Goal: Transaction & Acquisition: Purchase product/service

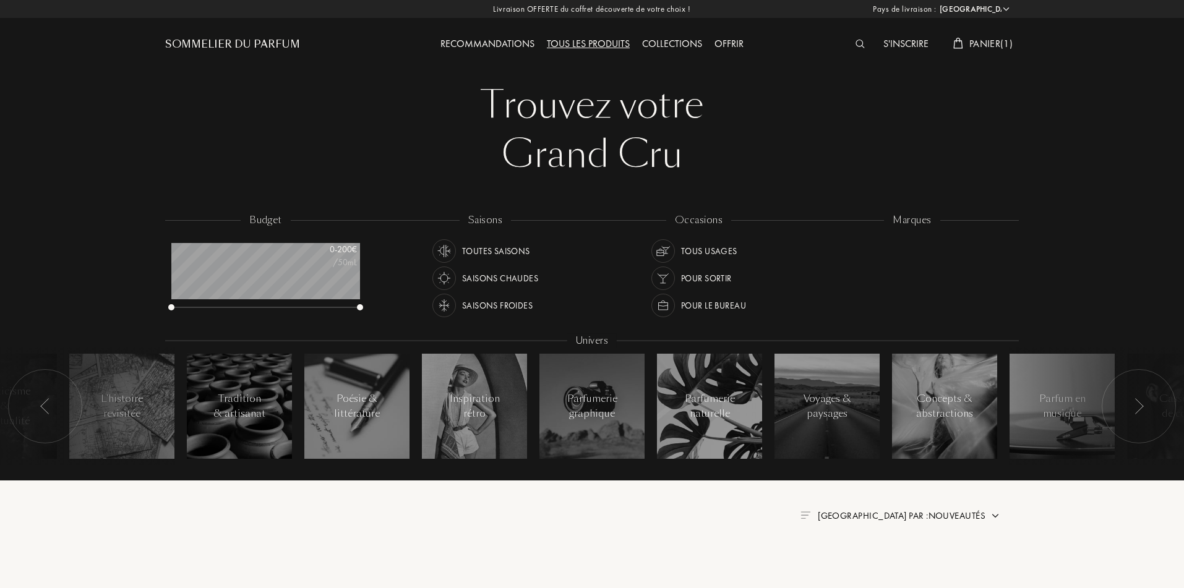
select select "FR"
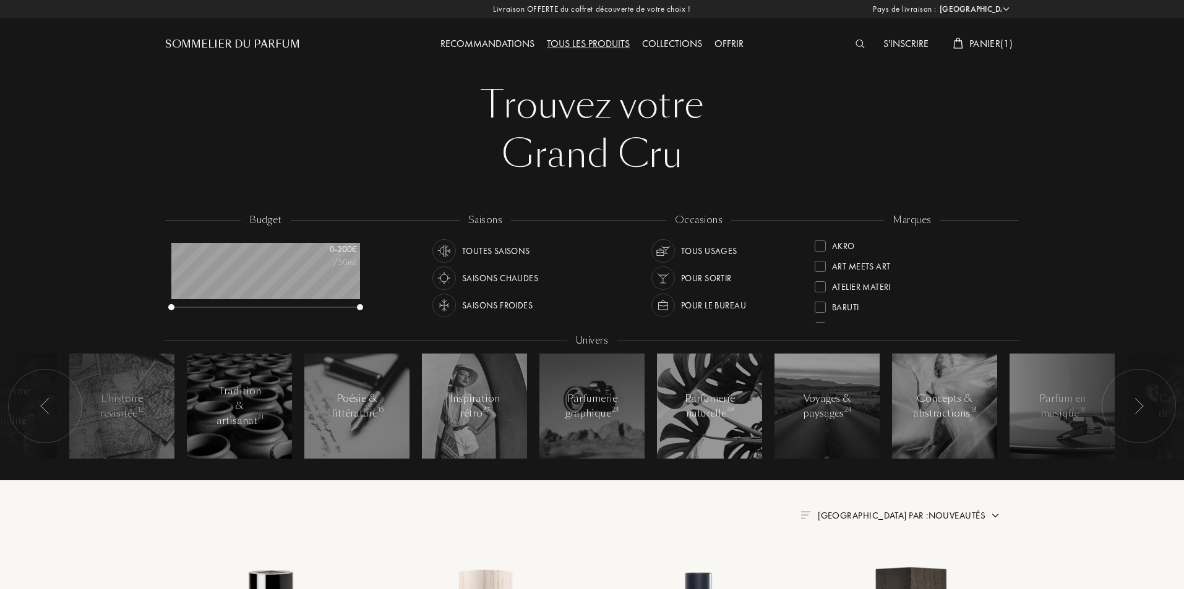
scroll to position [62, 189]
click at [988, 33] on div "S'inscrire Panier ( 1 )" at bounding box center [911, 34] width 213 height 68
click at [988, 44] on span "Panier ( 1 )" at bounding box center [990, 43] width 43 height 13
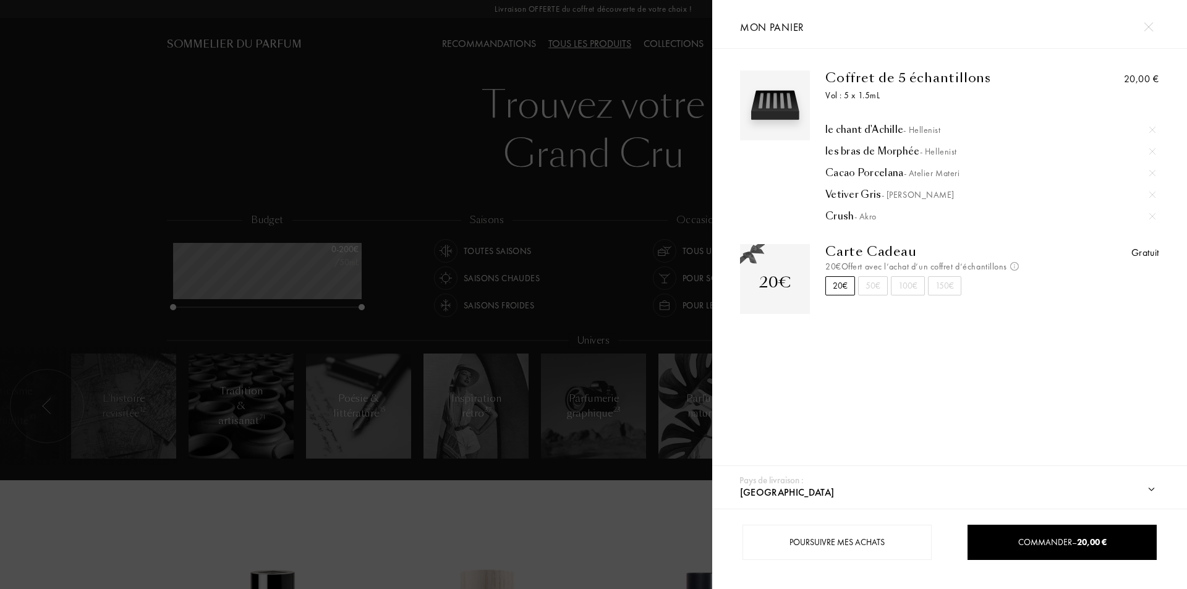
click at [161, 525] on div at bounding box center [356, 294] width 712 height 589
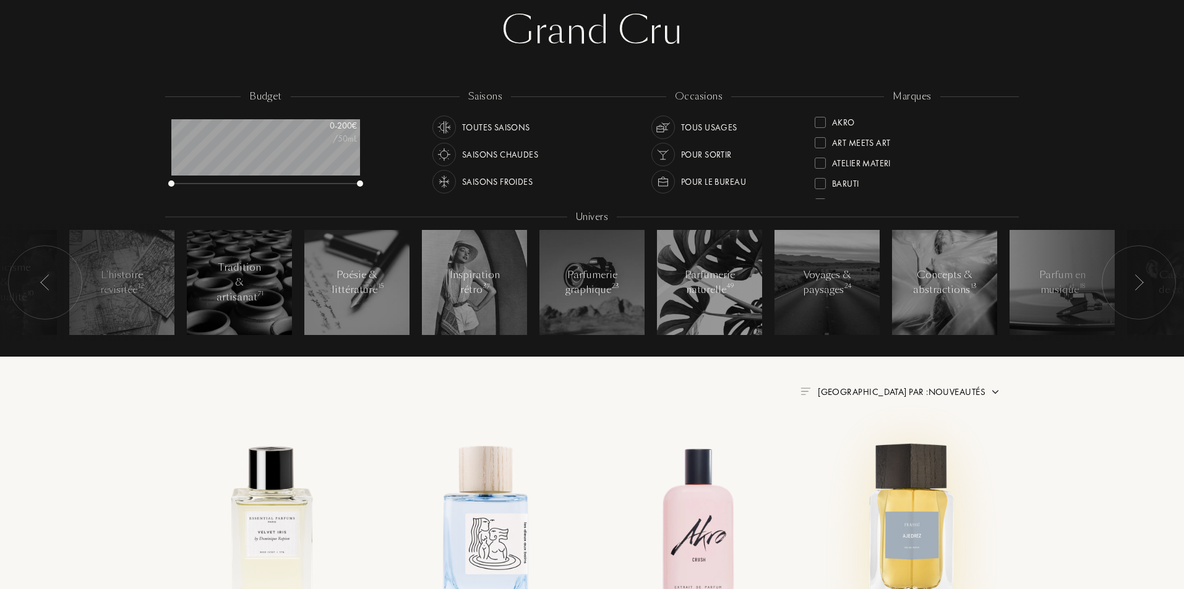
scroll to position [0, 0]
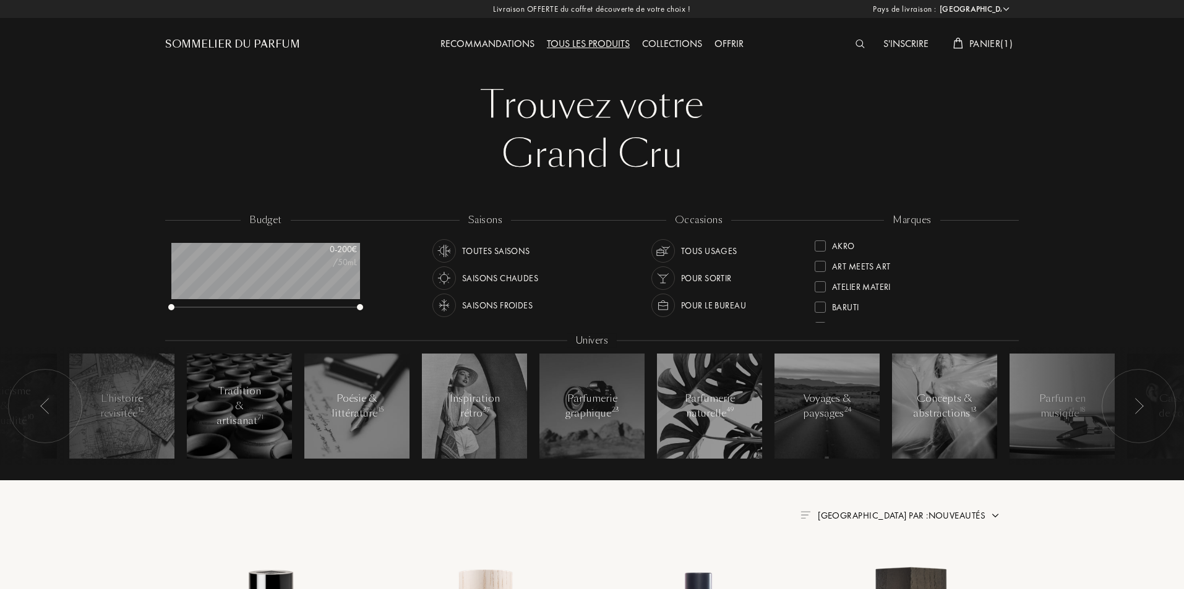
click at [980, 40] on span "Panier ( 1 )" at bounding box center [990, 43] width 43 height 13
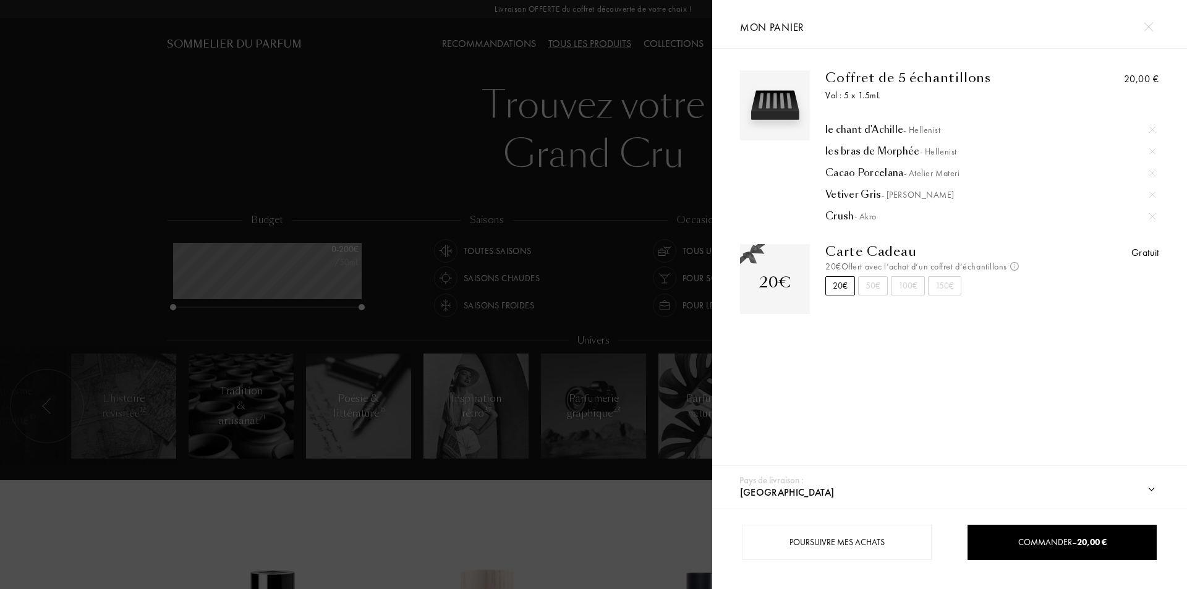
click at [134, 538] on div at bounding box center [356, 294] width 712 height 589
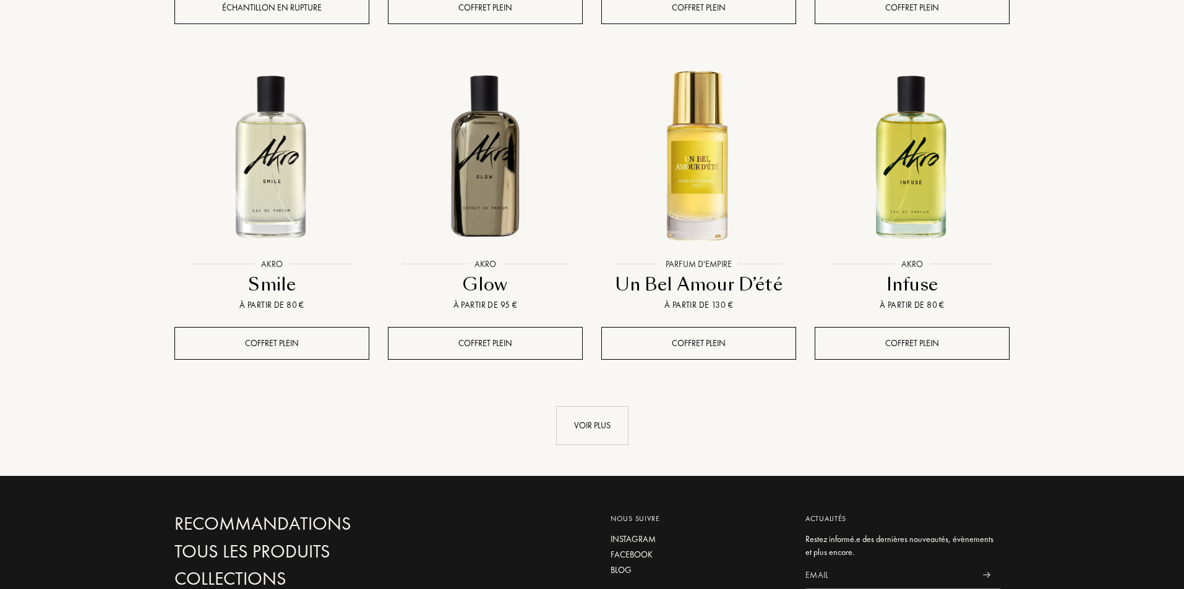
scroll to position [1360, 0]
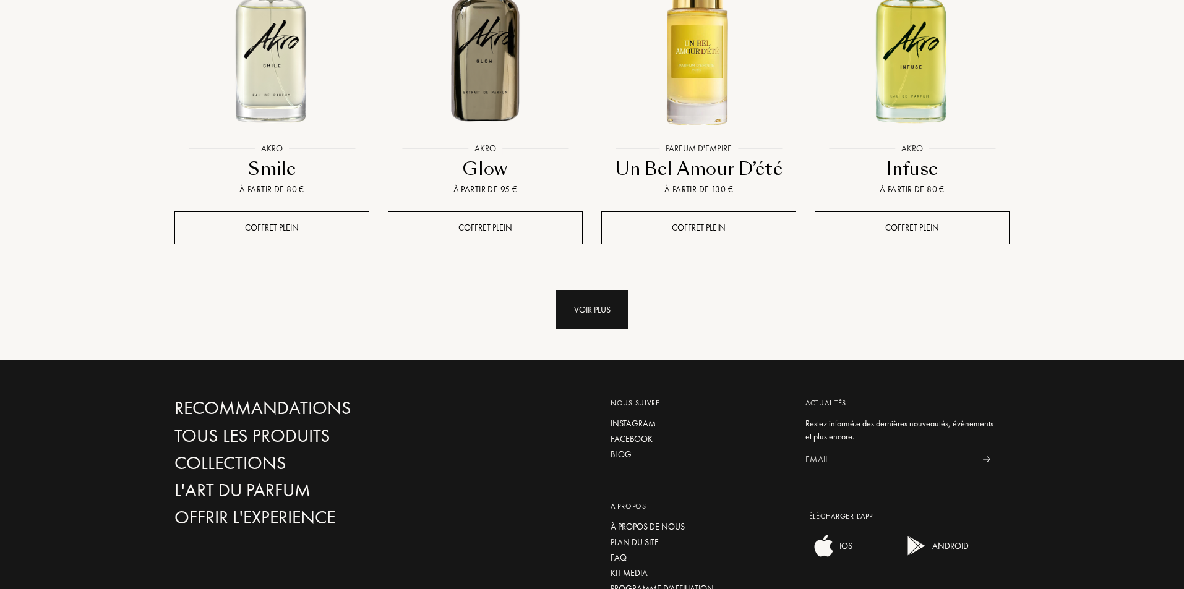
click at [584, 291] on div "Voir plus" at bounding box center [592, 310] width 72 height 39
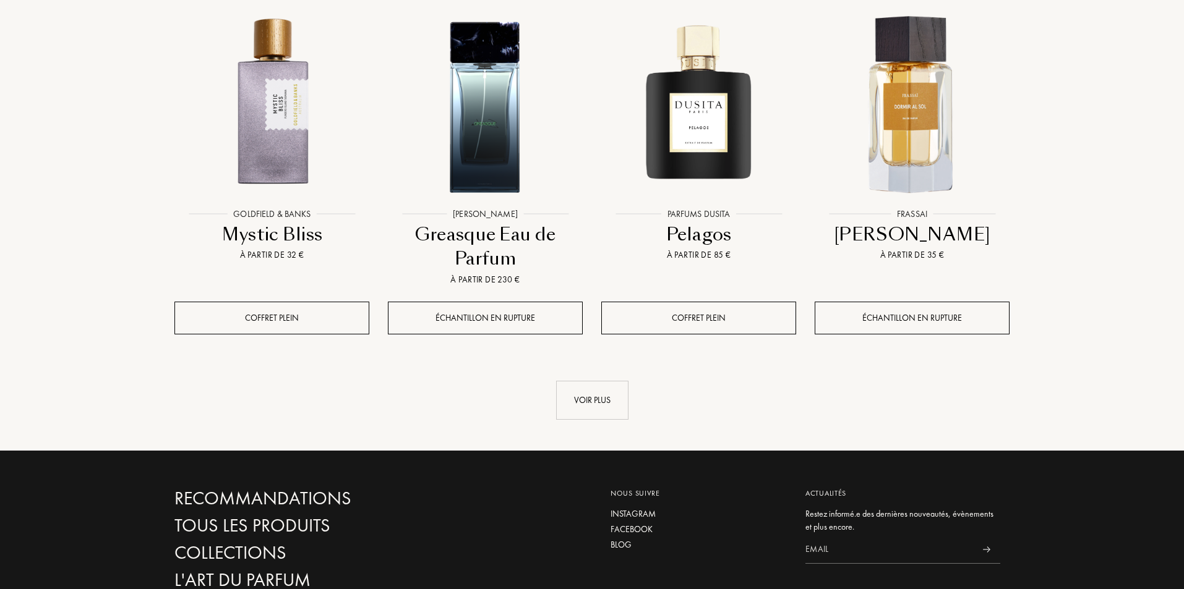
scroll to position [2308, 0]
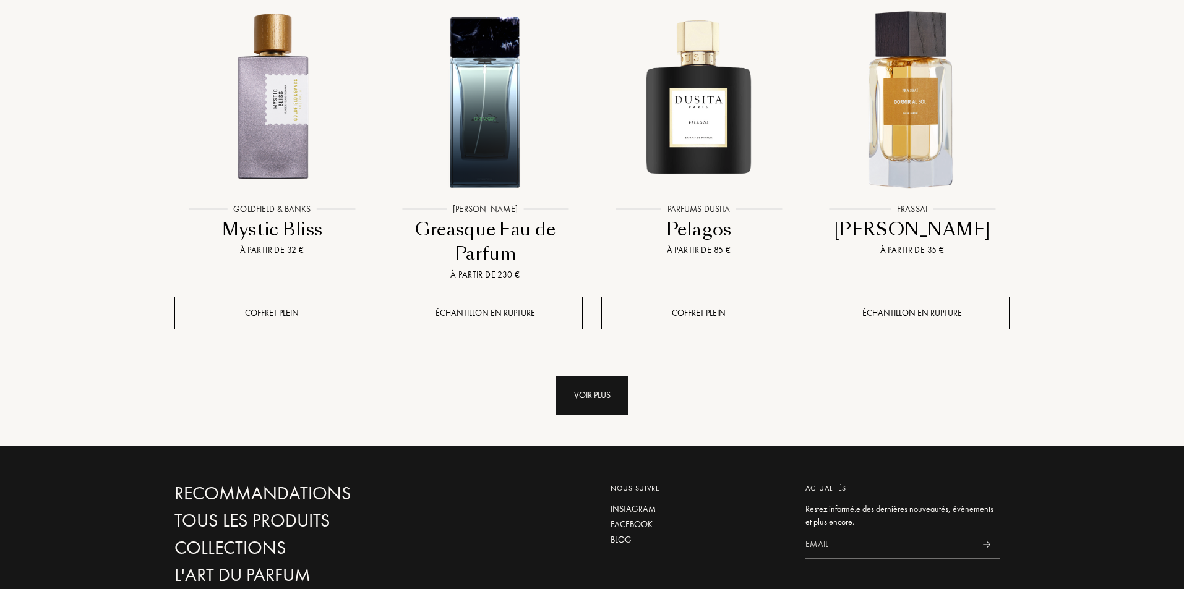
click at [604, 376] on div "Voir plus" at bounding box center [592, 395] width 72 height 39
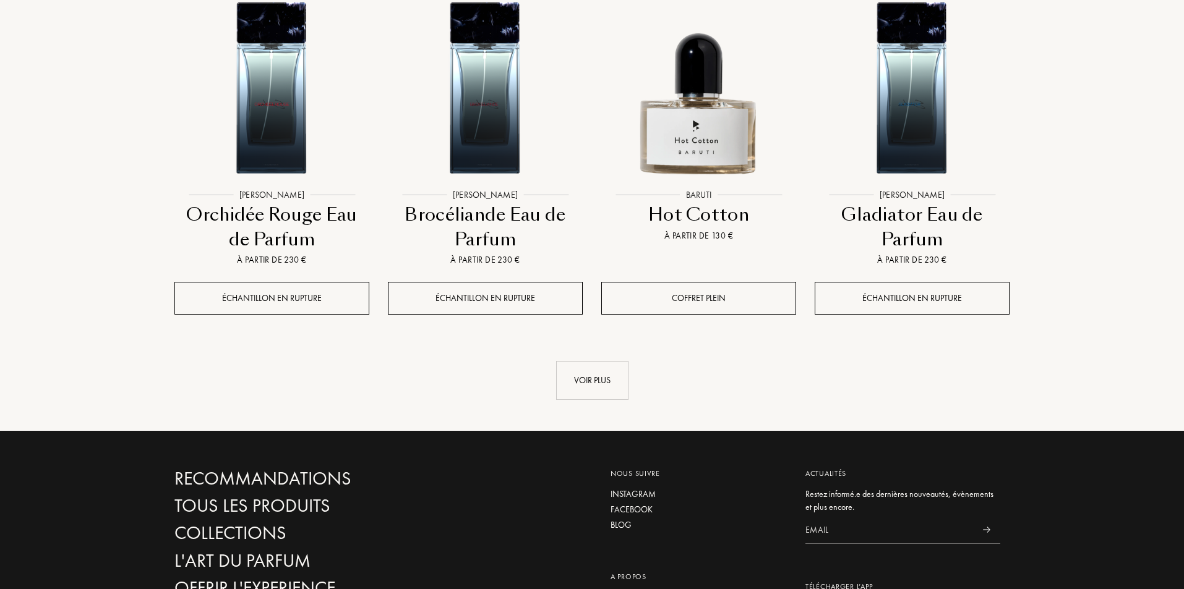
scroll to position [3381, 0]
click at [570, 361] on div "Voir plus" at bounding box center [592, 380] width 72 height 39
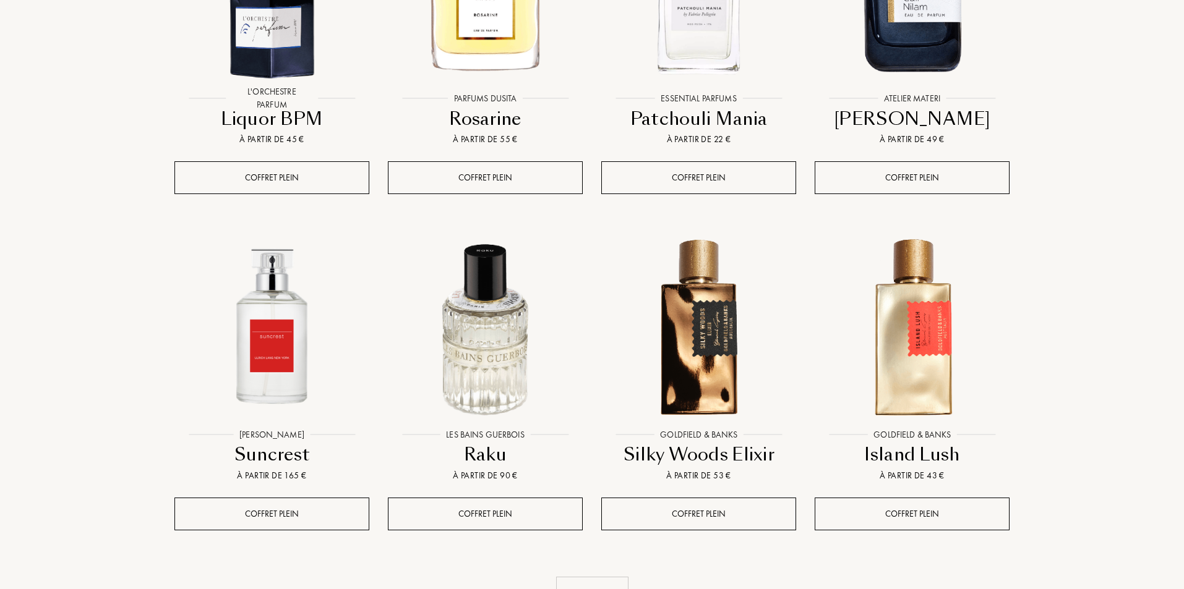
scroll to position [4205, 0]
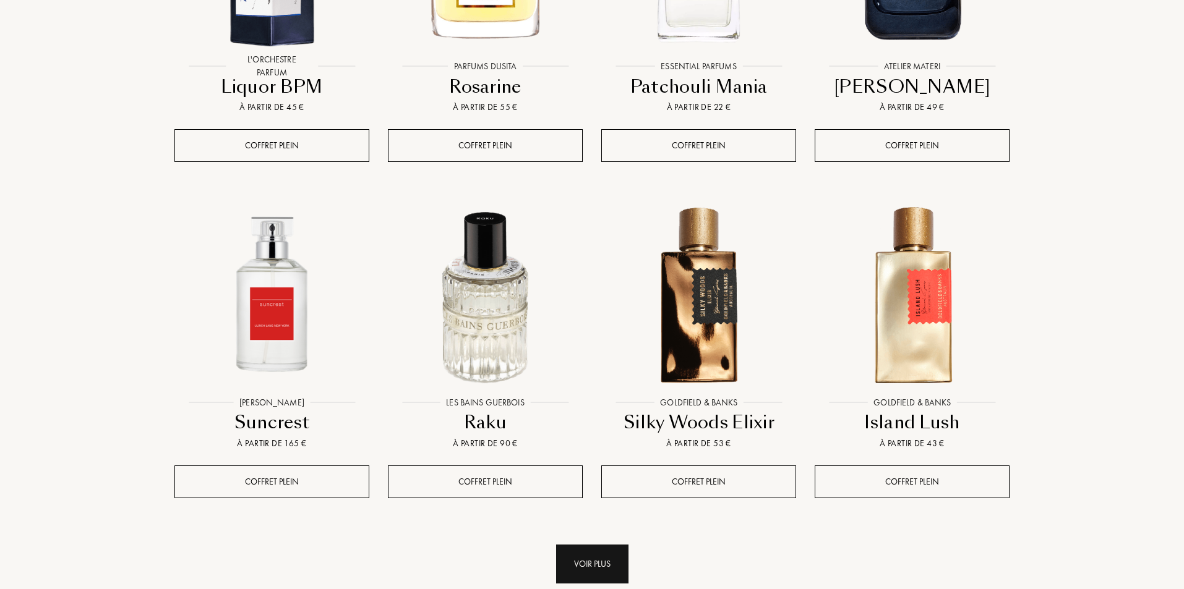
click at [577, 545] on div "Voir plus" at bounding box center [592, 564] width 72 height 39
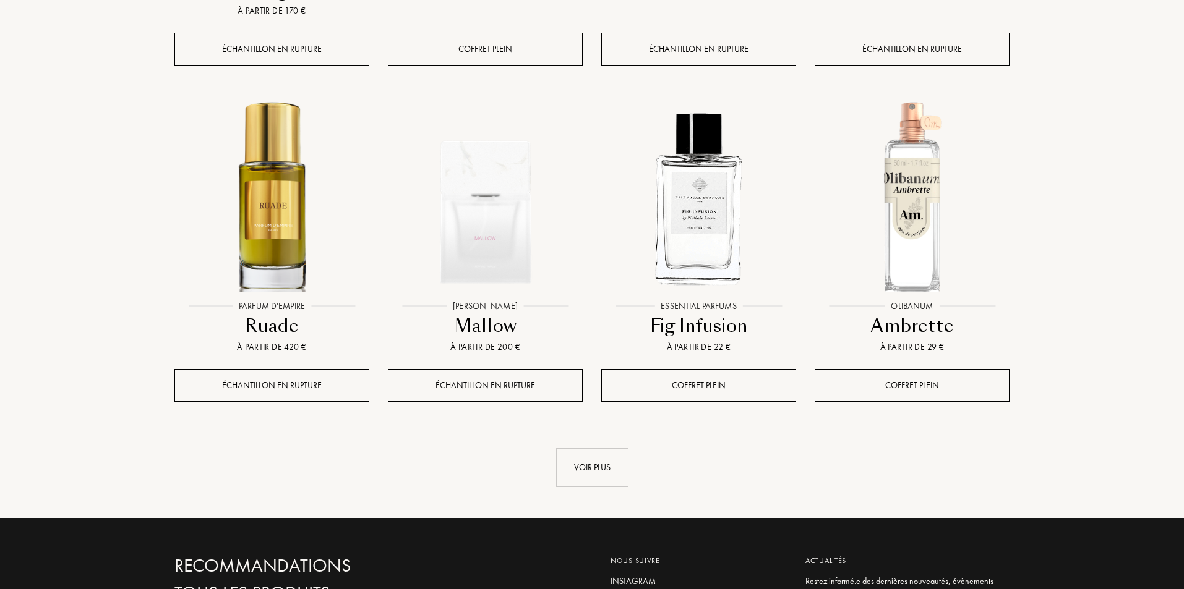
scroll to position [5360, 0]
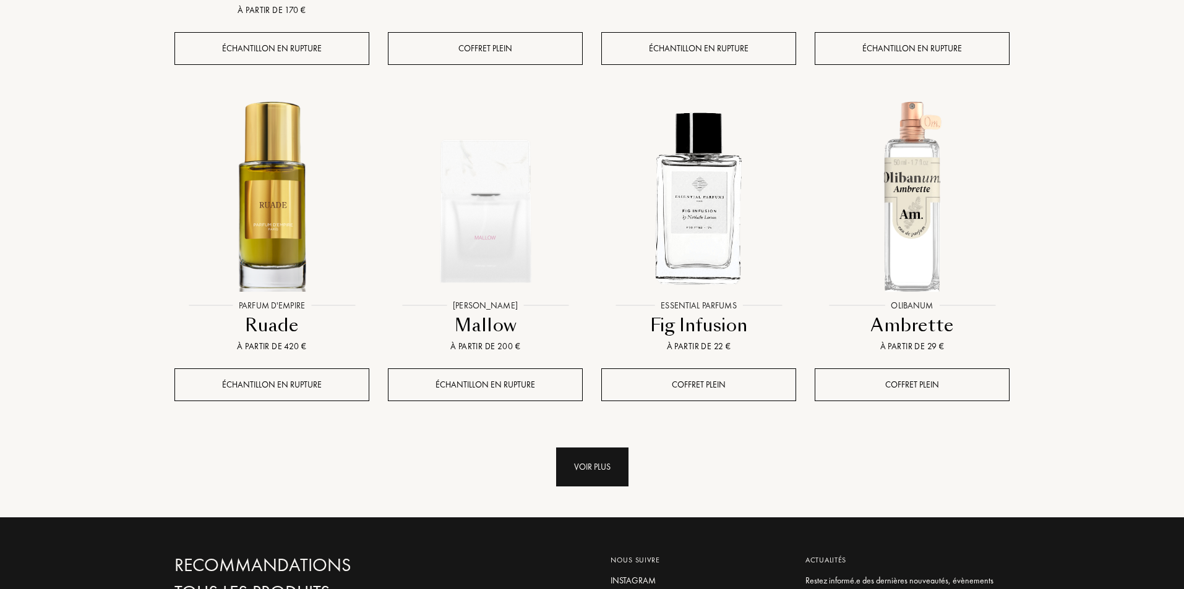
click at [581, 448] on div "Voir plus" at bounding box center [592, 467] width 72 height 39
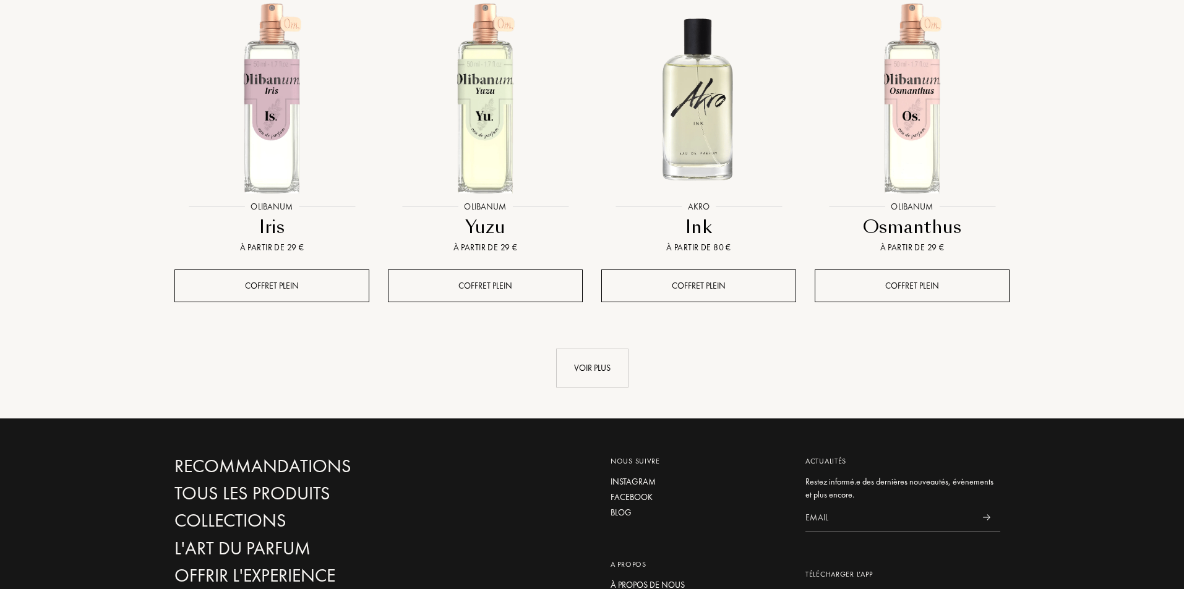
scroll to position [6473, 0]
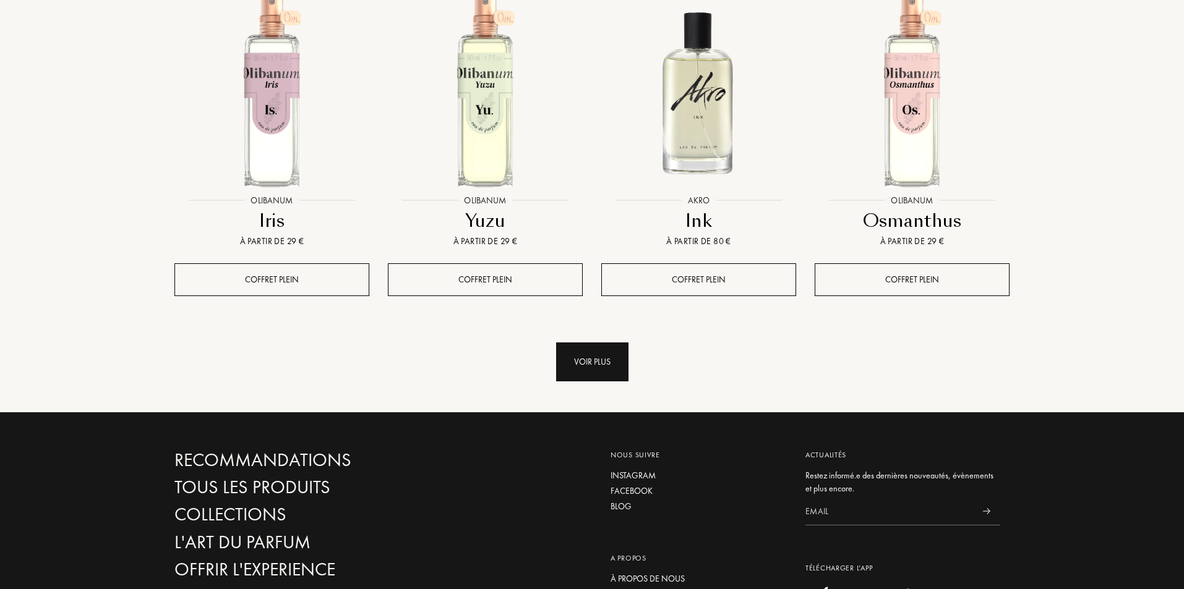
click at [604, 343] on div "Voir plus" at bounding box center [592, 362] width 72 height 39
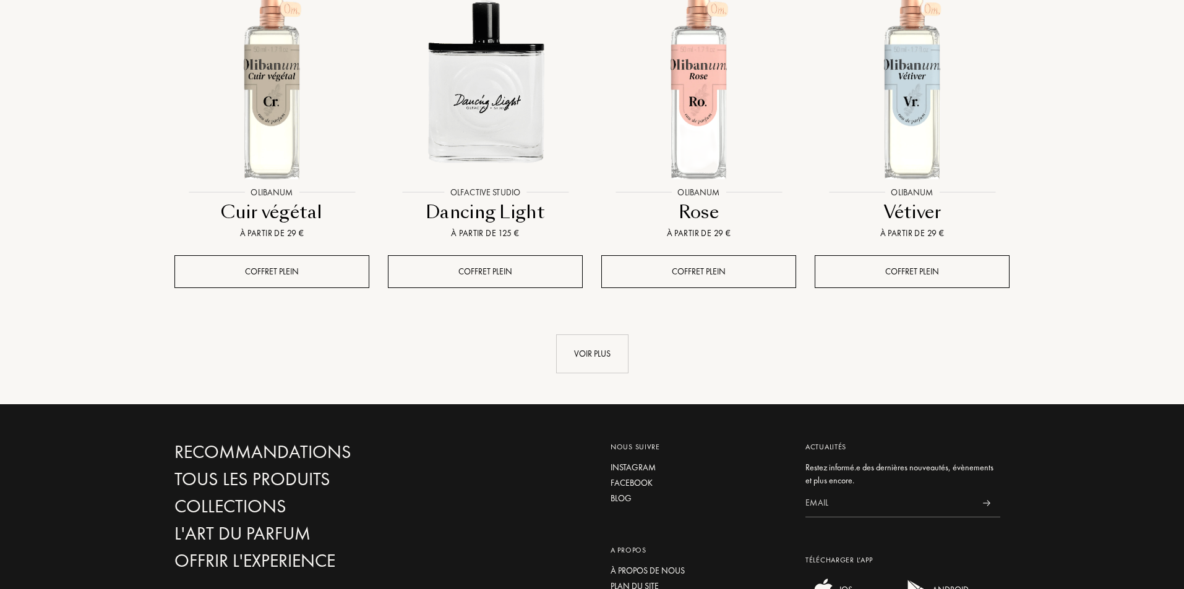
scroll to position [7612, 0]
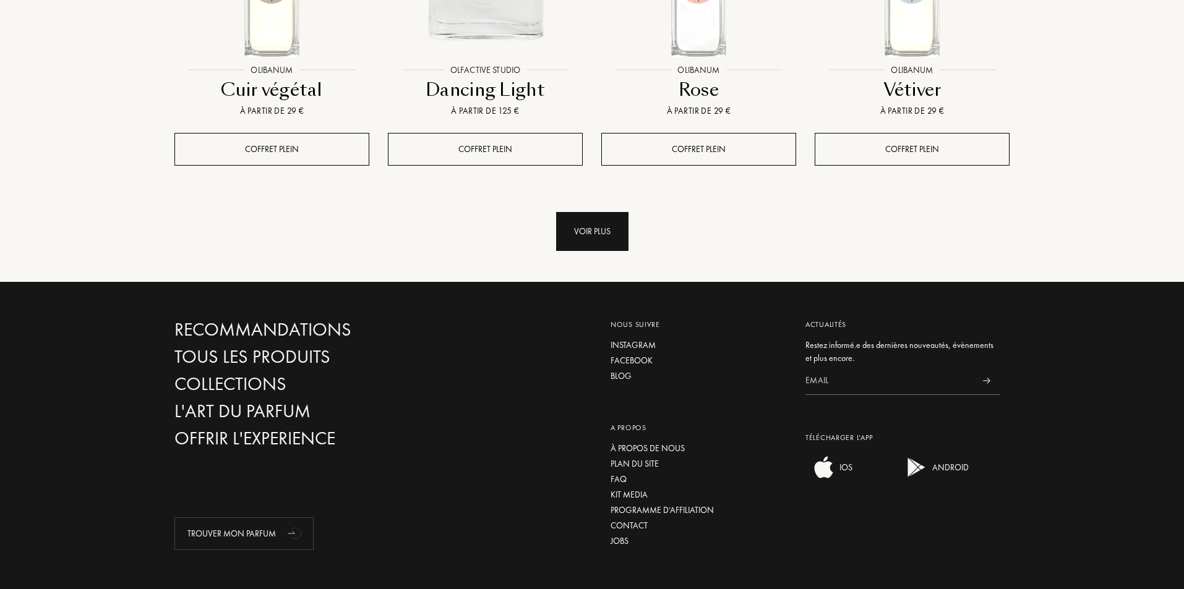
click at [576, 212] on div "Voir plus" at bounding box center [592, 231] width 72 height 39
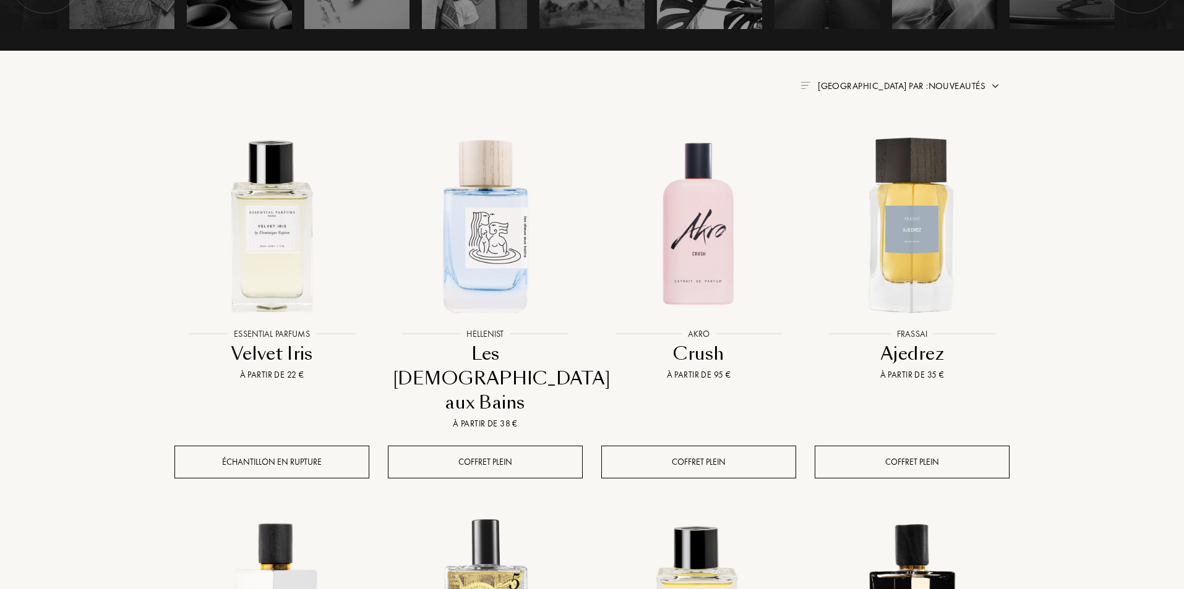
scroll to position [412, 0]
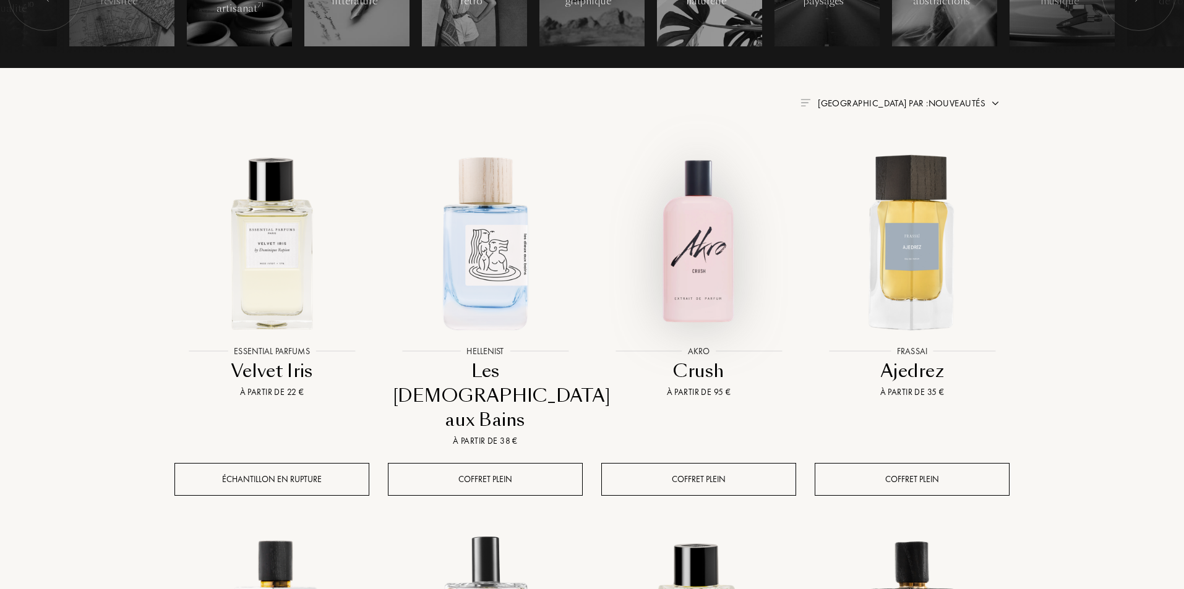
click at [717, 246] on img at bounding box center [698, 242] width 192 height 192
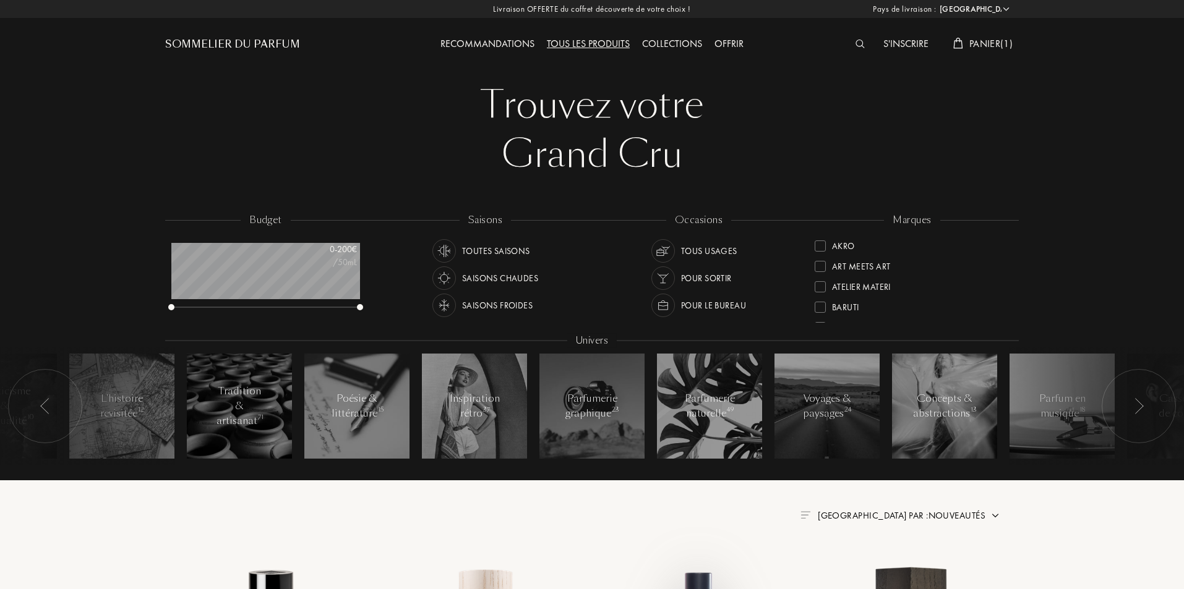
select select "FR"
click at [995, 38] on span "Panier ( 1 )" at bounding box center [990, 43] width 43 height 13
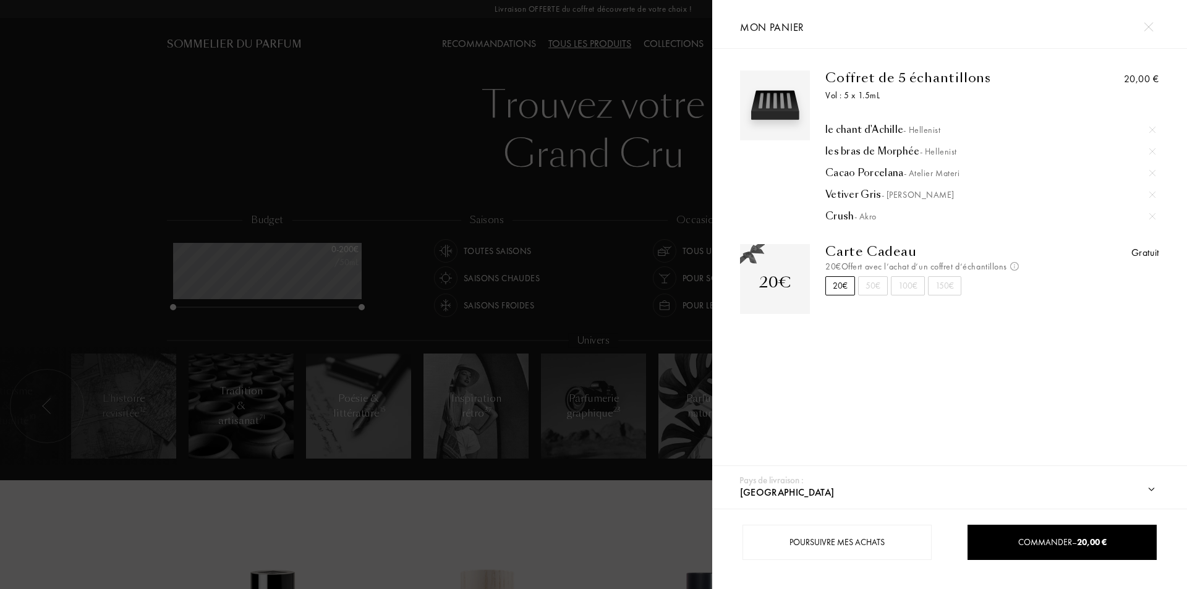
click at [1150, 170] on img at bounding box center [1153, 173] width 6 height 6
click at [532, 504] on div at bounding box center [356, 294] width 712 height 589
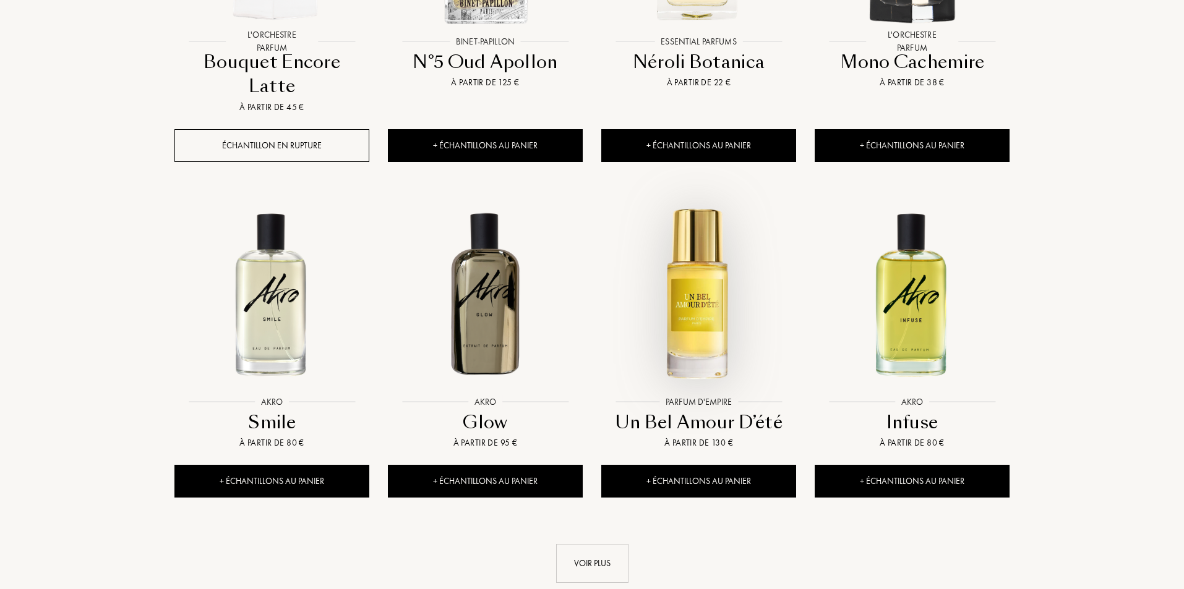
scroll to position [1195, 0]
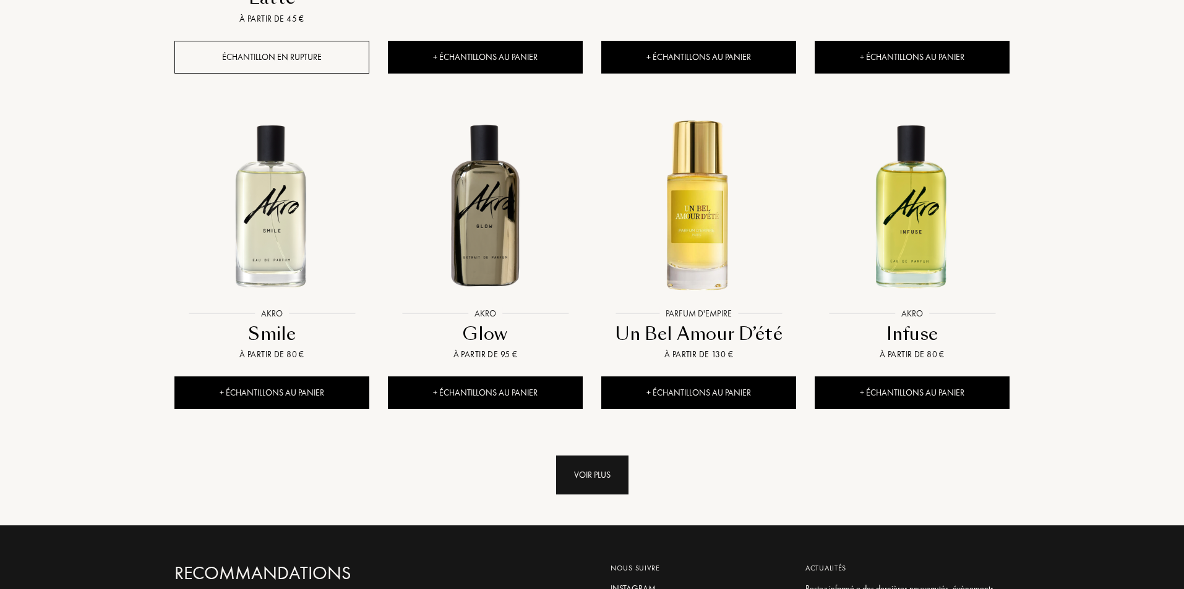
click at [604, 456] on div "Voir plus" at bounding box center [592, 475] width 72 height 39
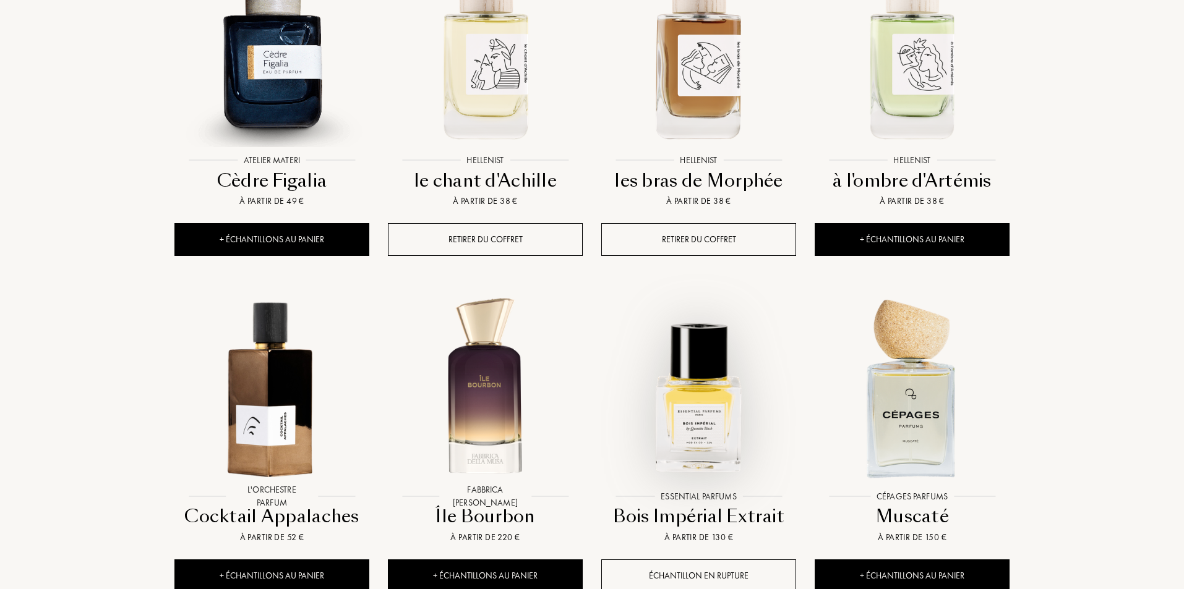
scroll to position [1690, 0]
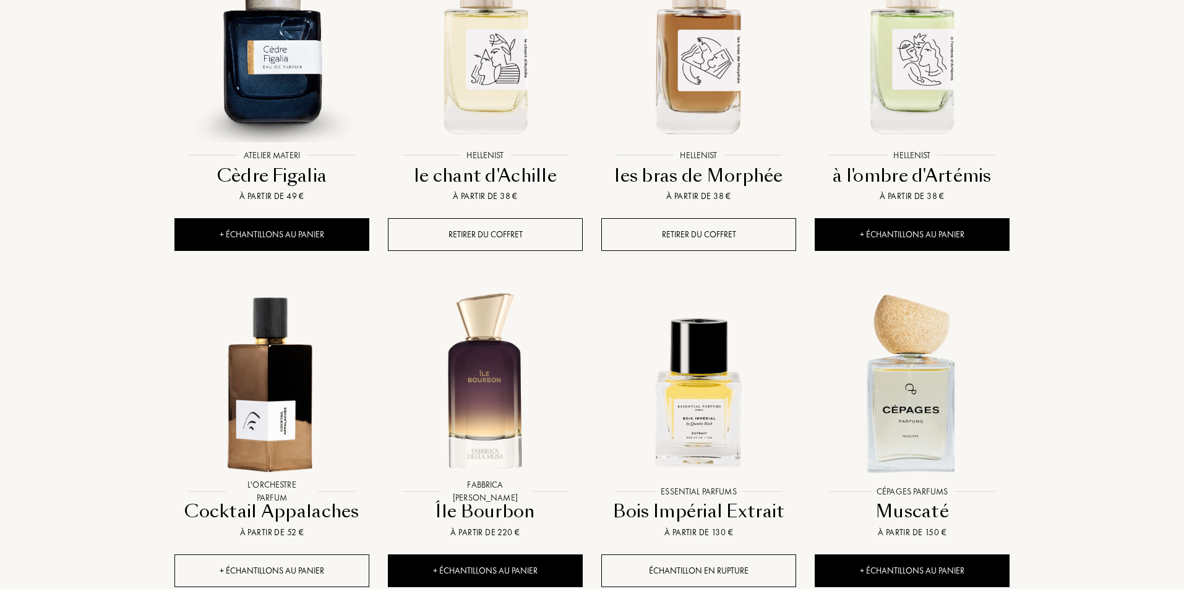
click at [278, 555] on div "+ Échantillons au panier" at bounding box center [271, 571] width 195 height 33
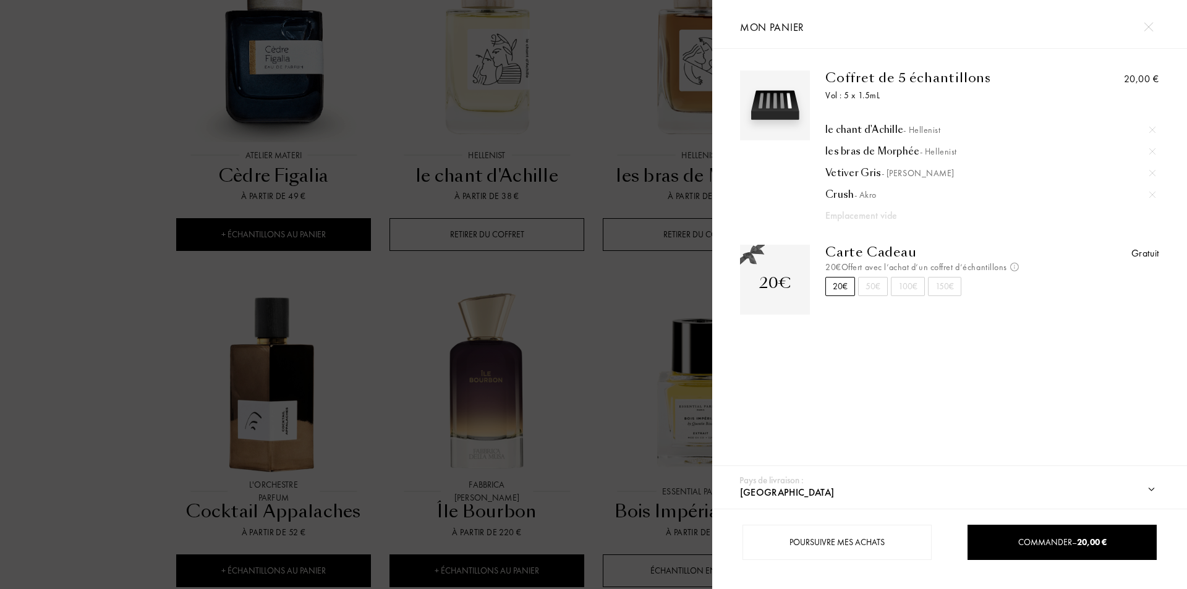
click at [64, 208] on div at bounding box center [356, 294] width 712 height 589
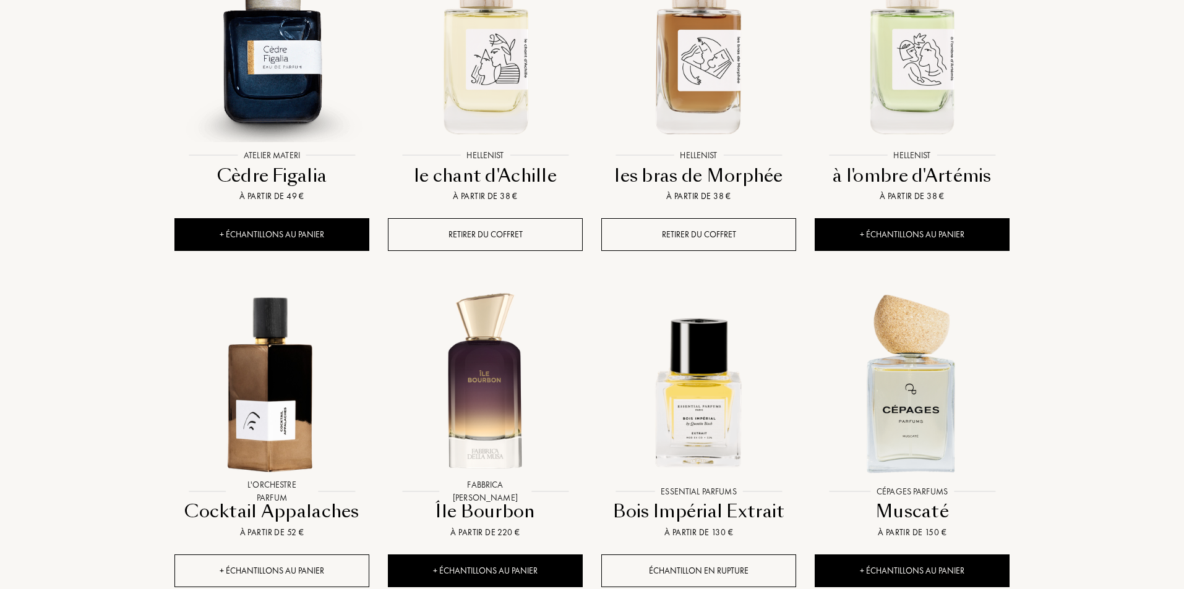
click at [285, 555] on div "+ Échantillons au panier" at bounding box center [271, 571] width 195 height 33
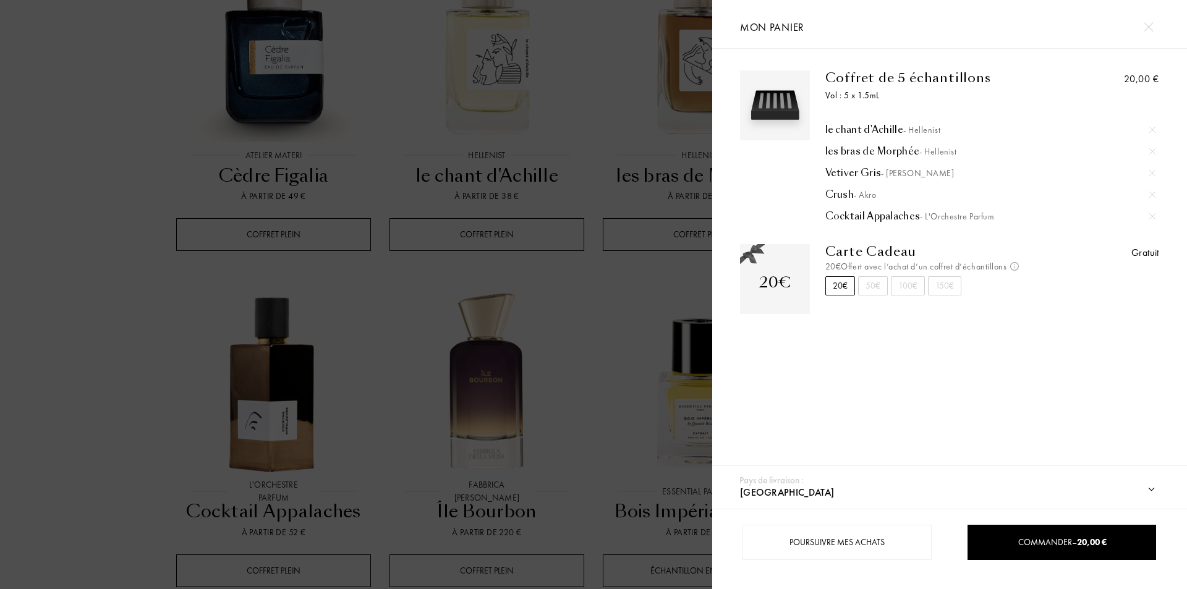
drag, startPoint x: 46, startPoint y: 292, endPoint x: 137, endPoint y: 307, distance: 92.8
click at [48, 293] on div at bounding box center [356, 294] width 712 height 589
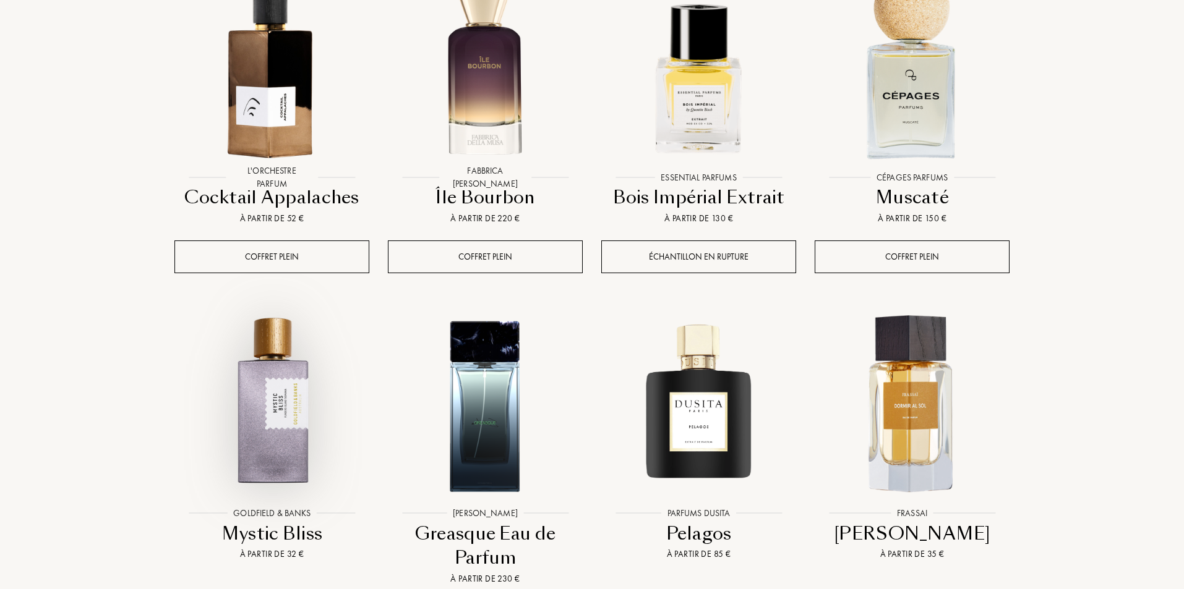
scroll to position [2185, 0]
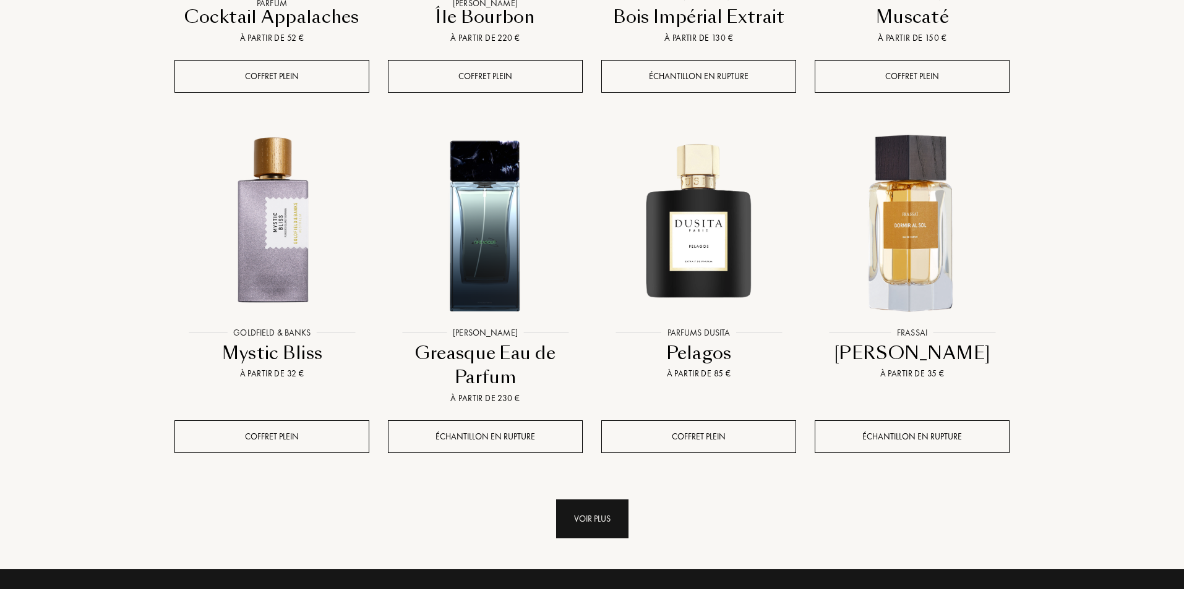
click at [601, 500] on div "Voir plus" at bounding box center [592, 519] width 72 height 39
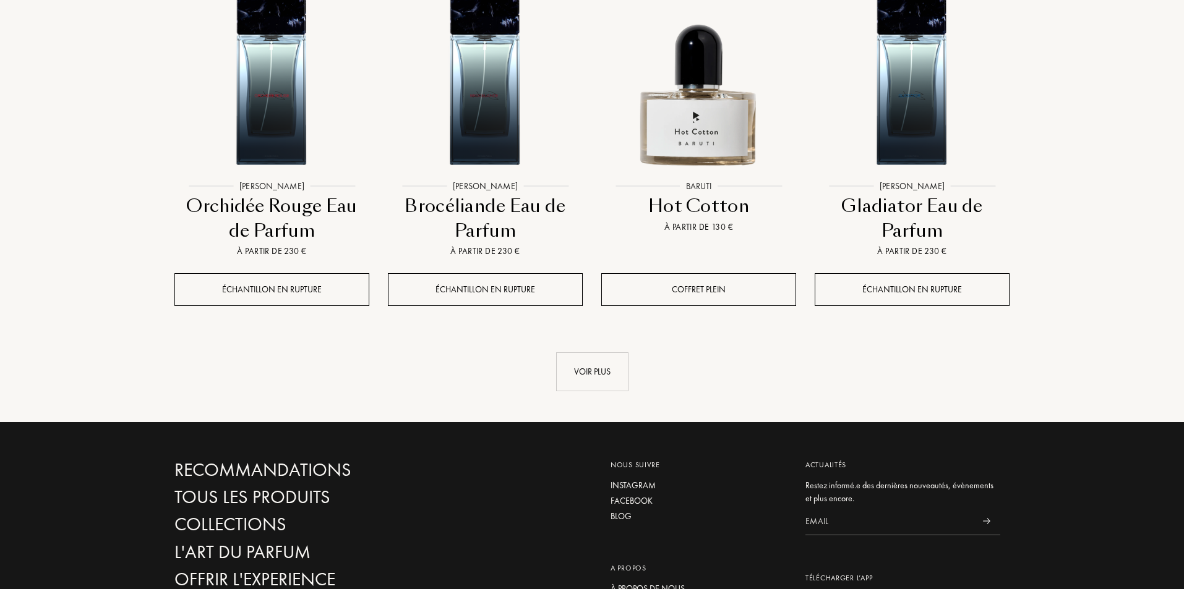
scroll to position [3463, 0]
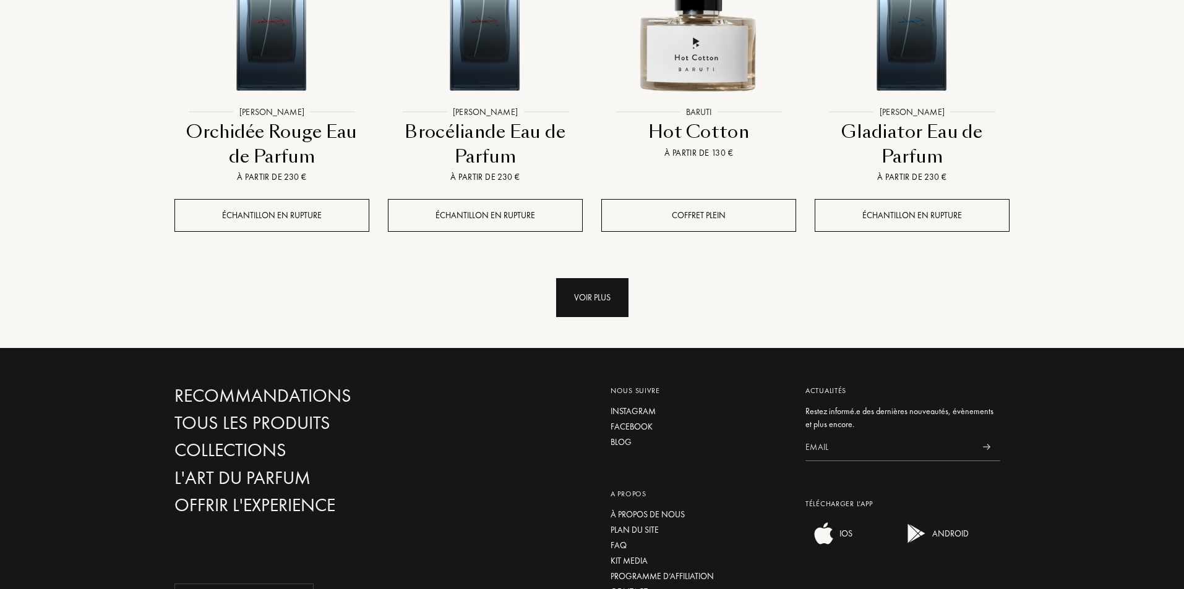
click at [577, 278] on div "Voir plus" at bounding box center [592, 297] width 72 height 39
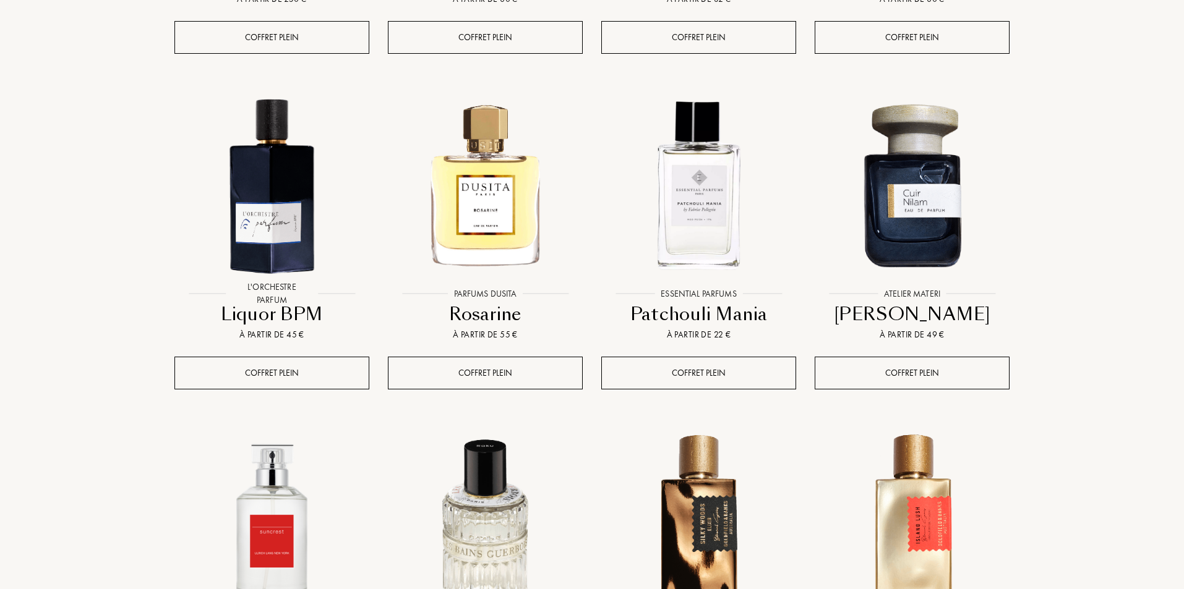
scroll to position [4164, 0]
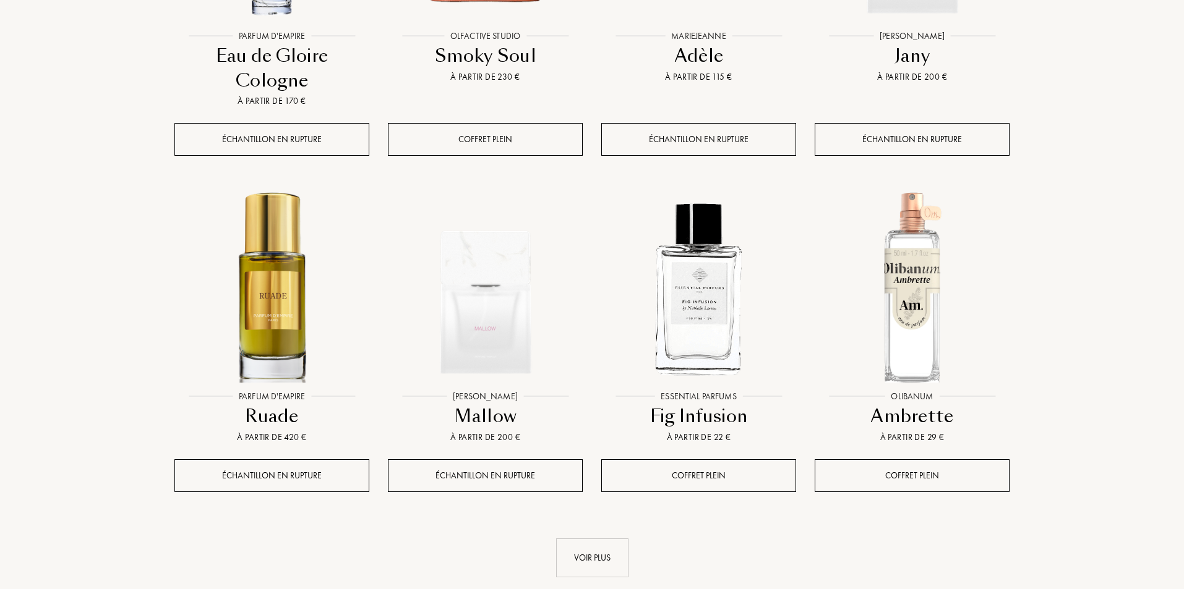
scroll to position [5442, 0]
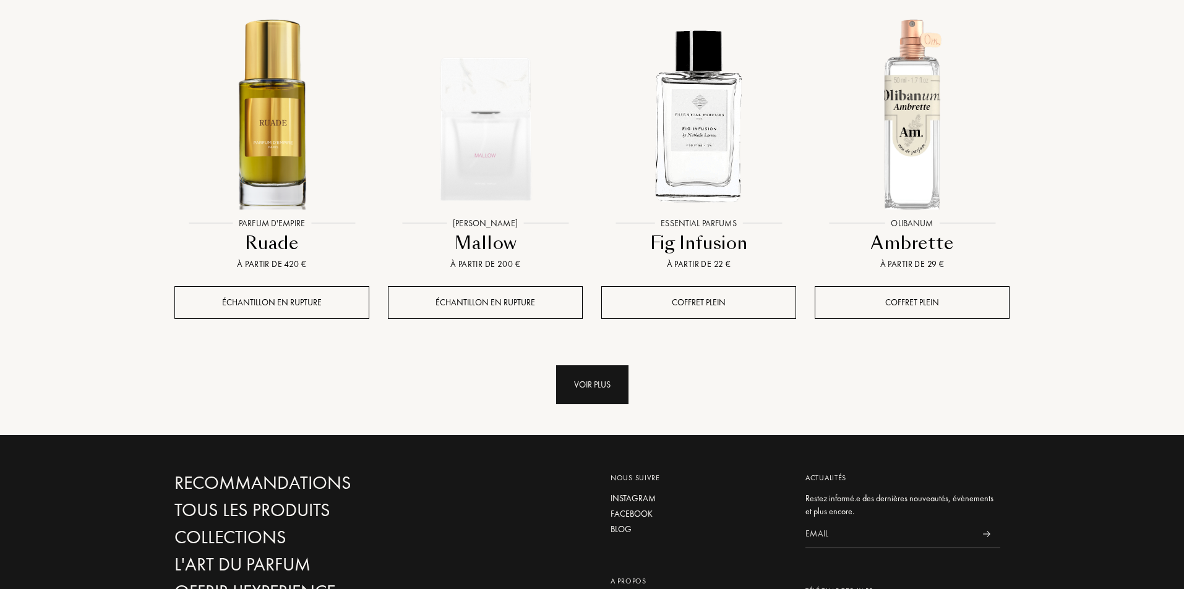
click at [583, 365] on div "Voir plus" at bounding box center [592, 384] width 72 height 39
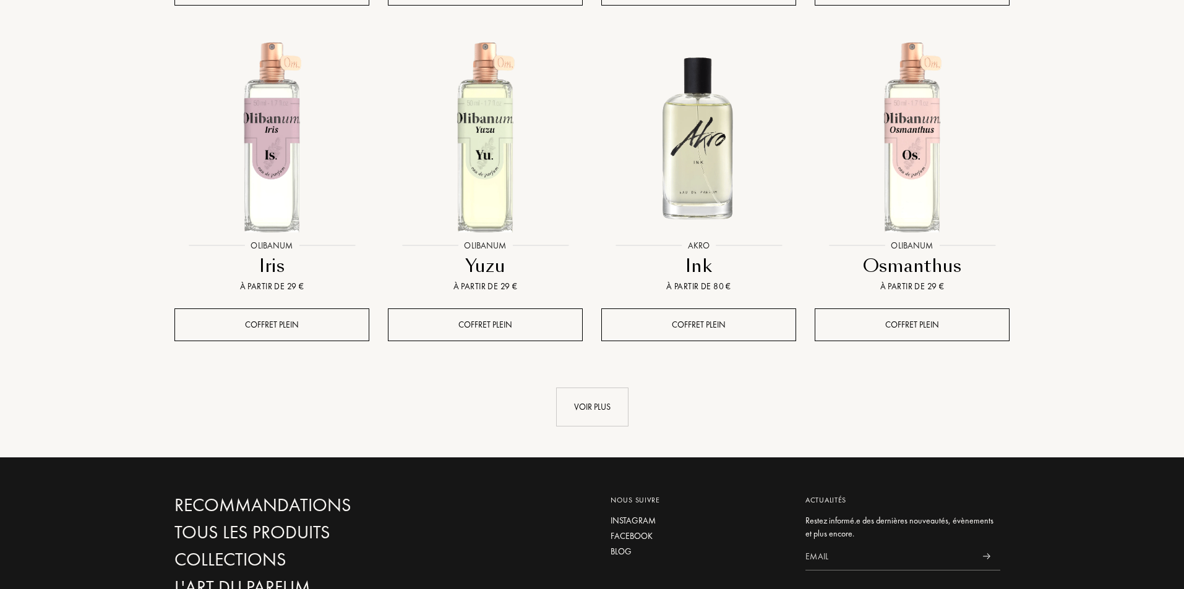
scroll to position [6596, 0]
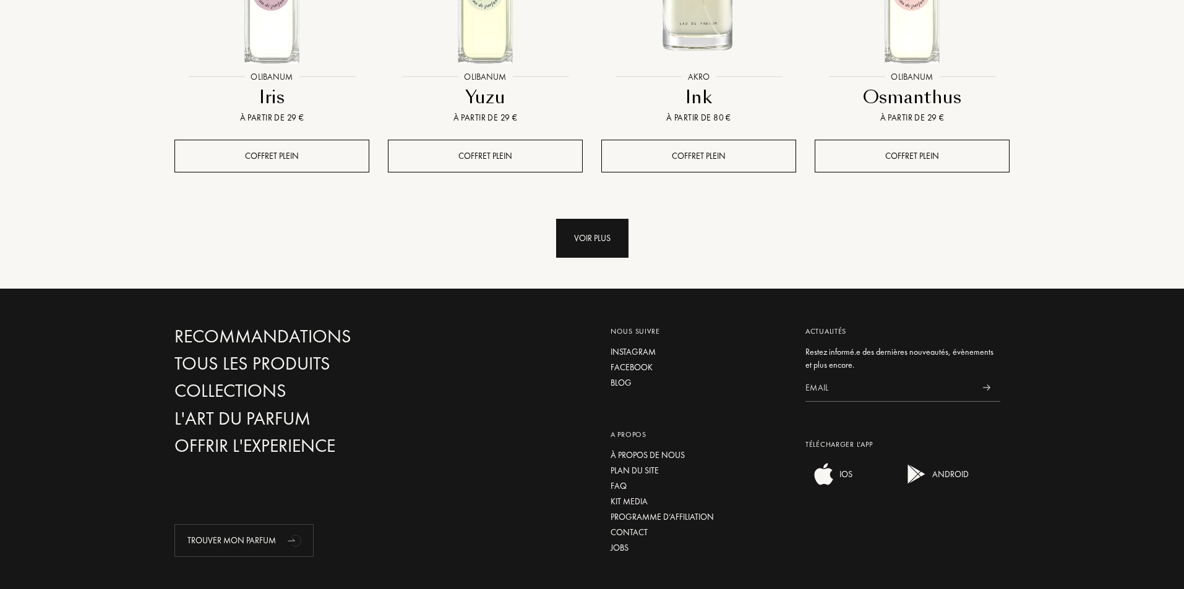
click at [615, 219] on div "Voir plus" at bounding box center [592, 238] width 72 height 39
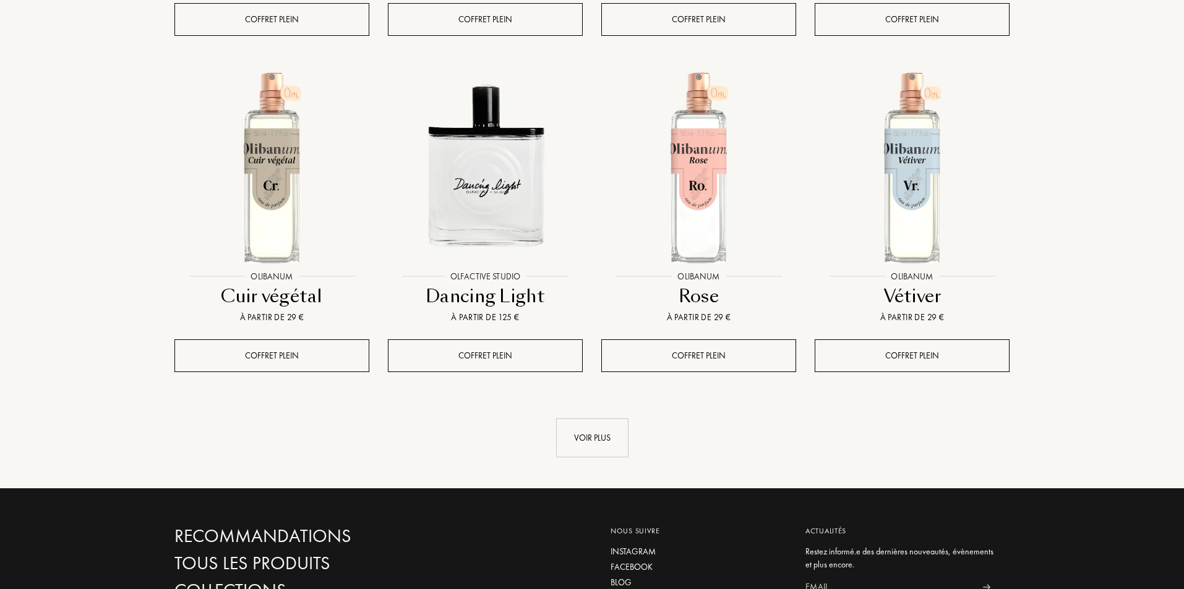
scroll to position [7544, 0]
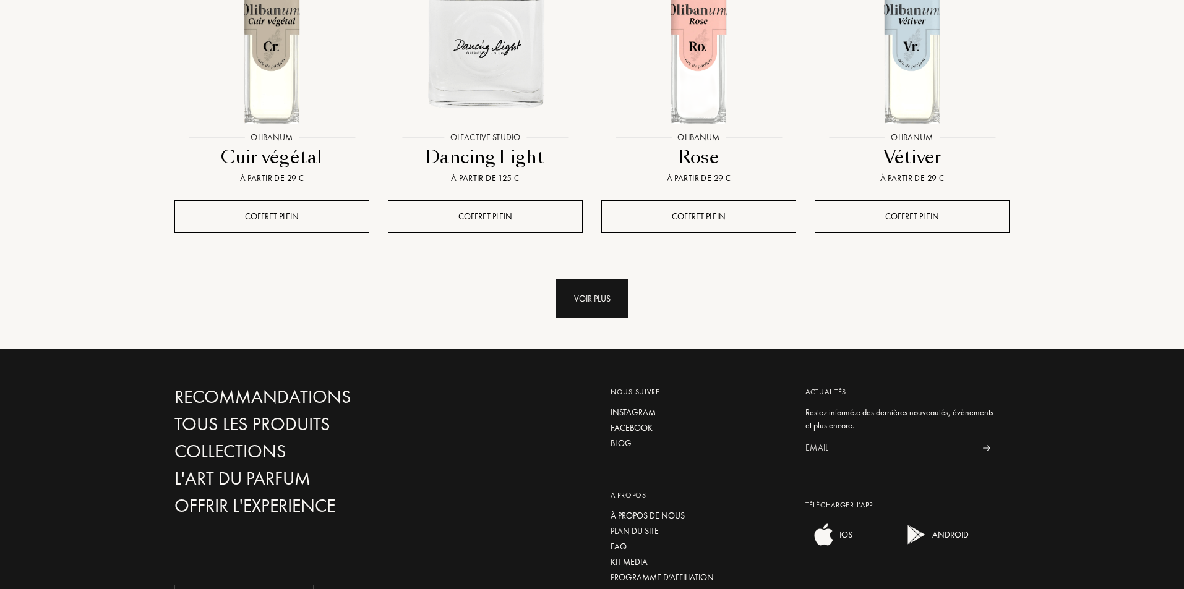
drag, startPoint x: 604, startPoint y: 226, endPoint x: 983, endPoint y: 256, distance: 380.3
click at [606, 280] on div "Voir plus" at bounding box center [592, 299] width 72 height 39
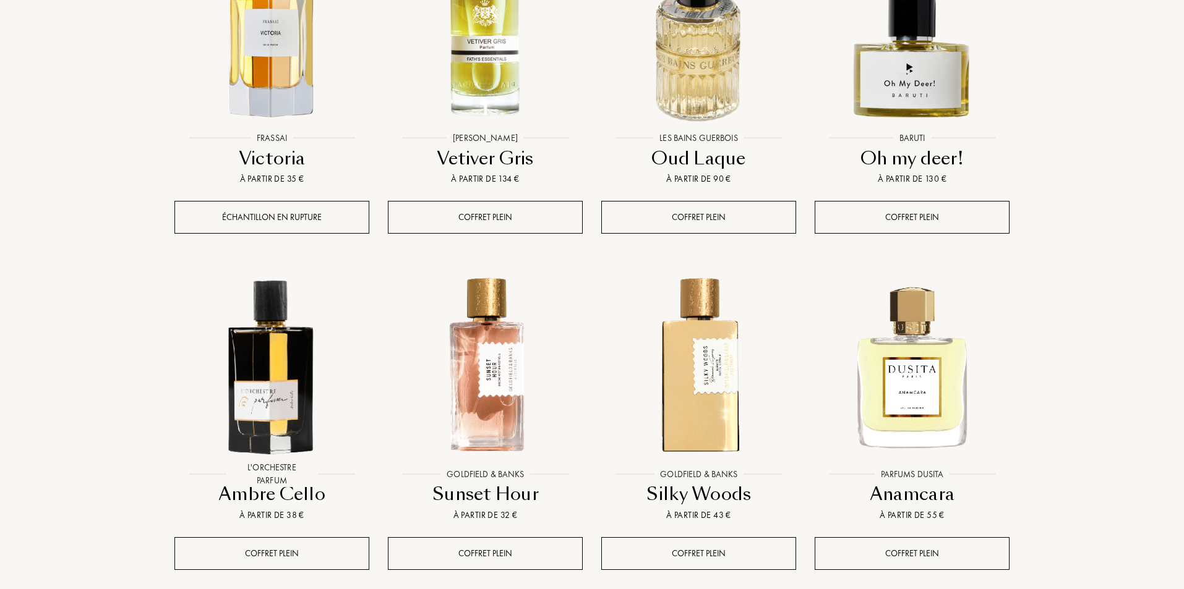
scroll to position [8286, 0]
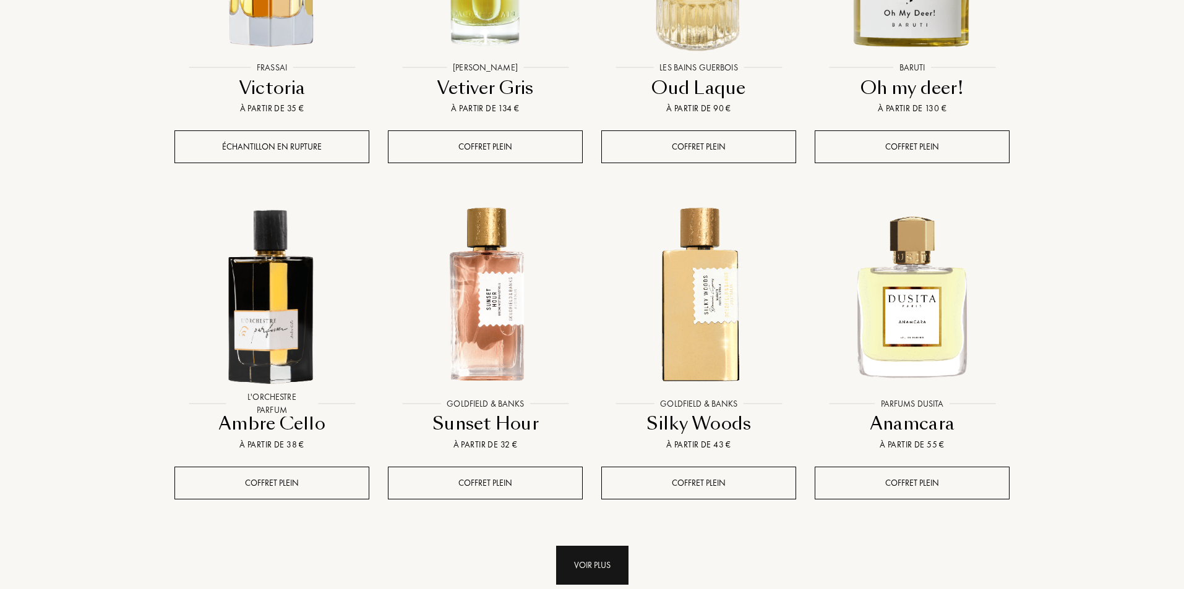
click at [591, 546] on div "Voir plus" at bounding box center [592, 565] width 72 height 39
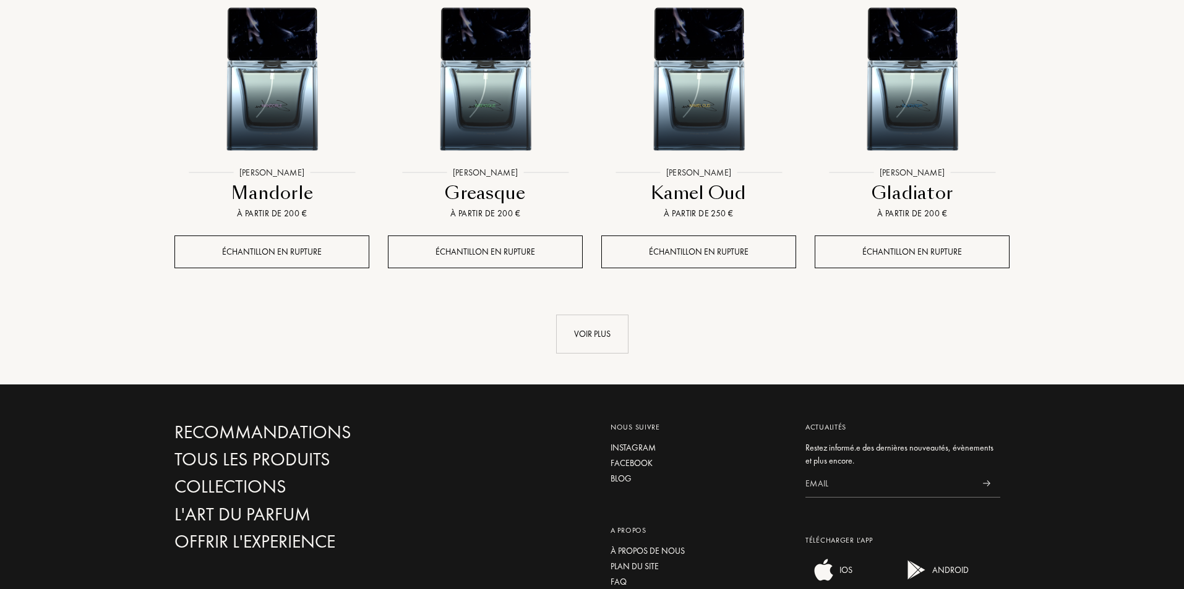
scroll to position [9628, 0]
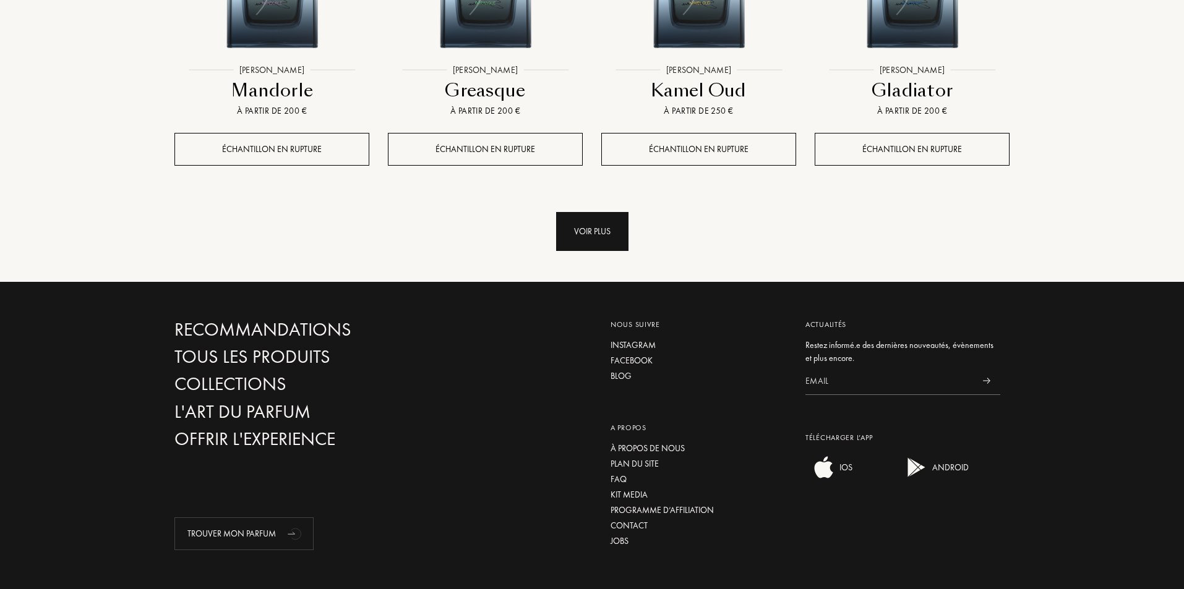
click at [602, 212] on div "Voir plus" at bounding box center [592, 231] width 72 height 39
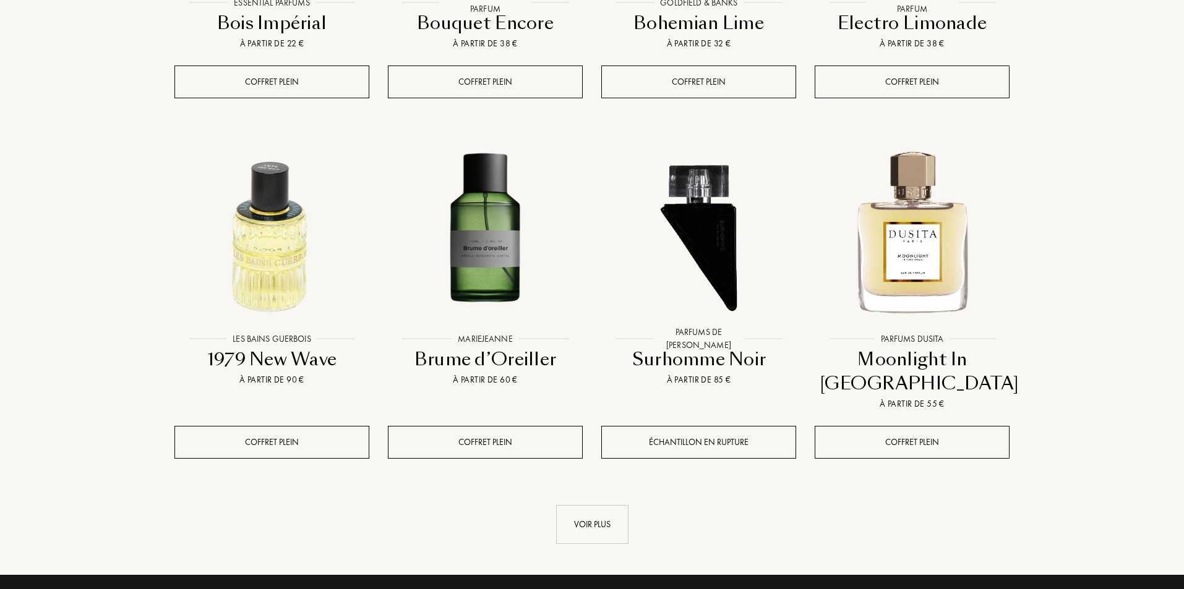
scroll to position [10494, 0]
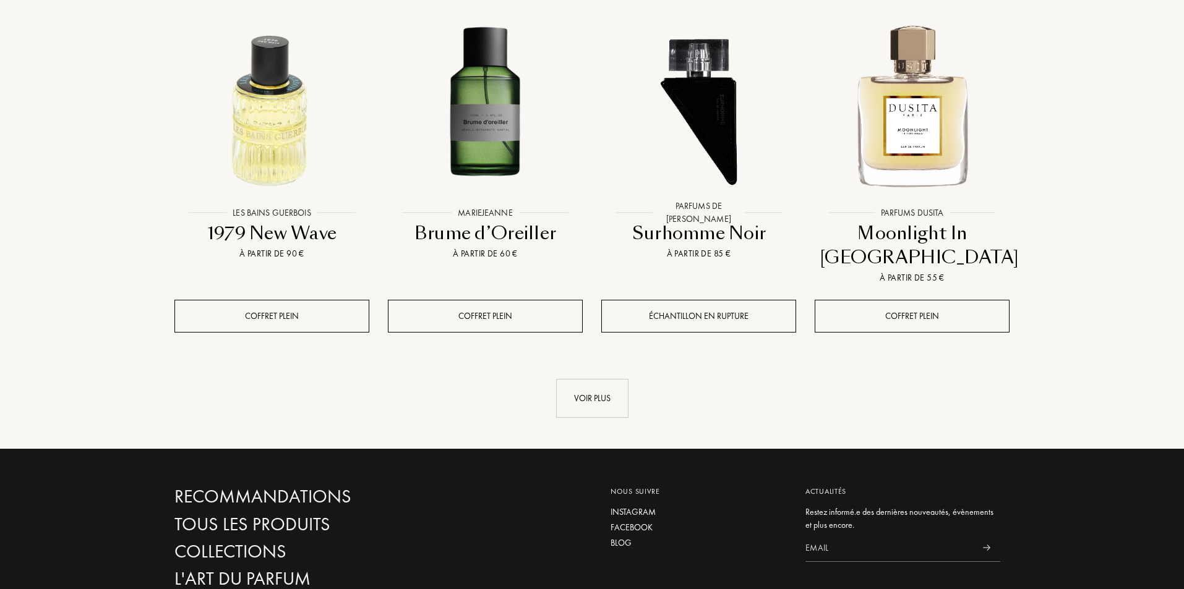
click at [617, 354] on div "Voir plus" at bounding box center [591, 386] width 853 height 64
click at [613, 379] on div "Voir plus" at bounding box center [592, 398] width 72 height 39
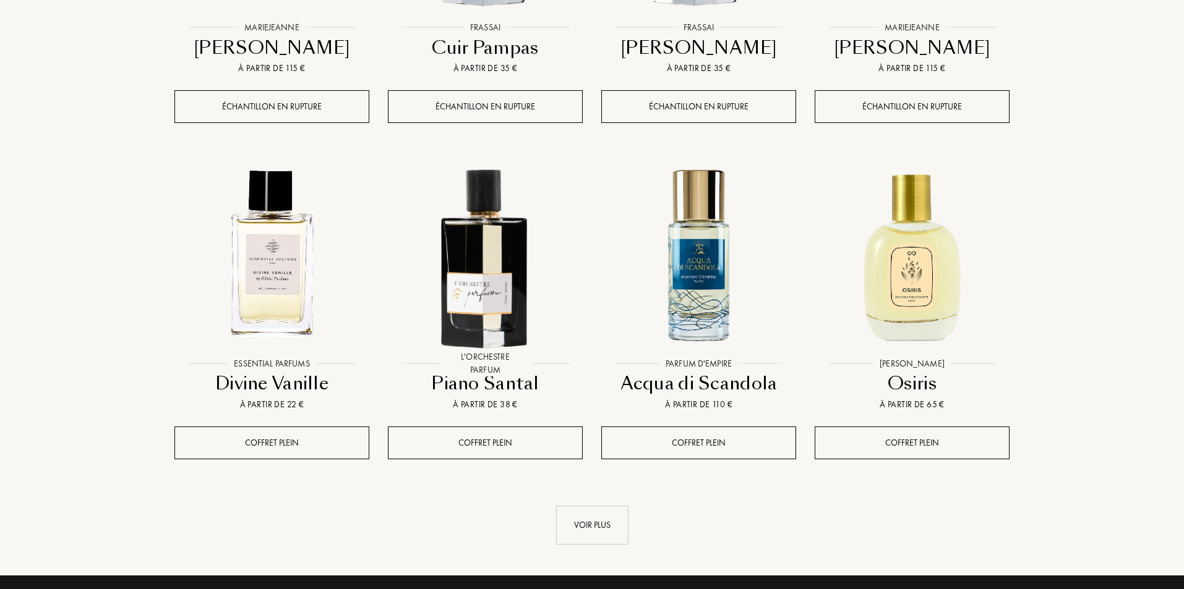
scroll to position [11401, 0]
click at [602, 505] on div "Voir plus" at bounding box center [592, 524] width 72 height 39
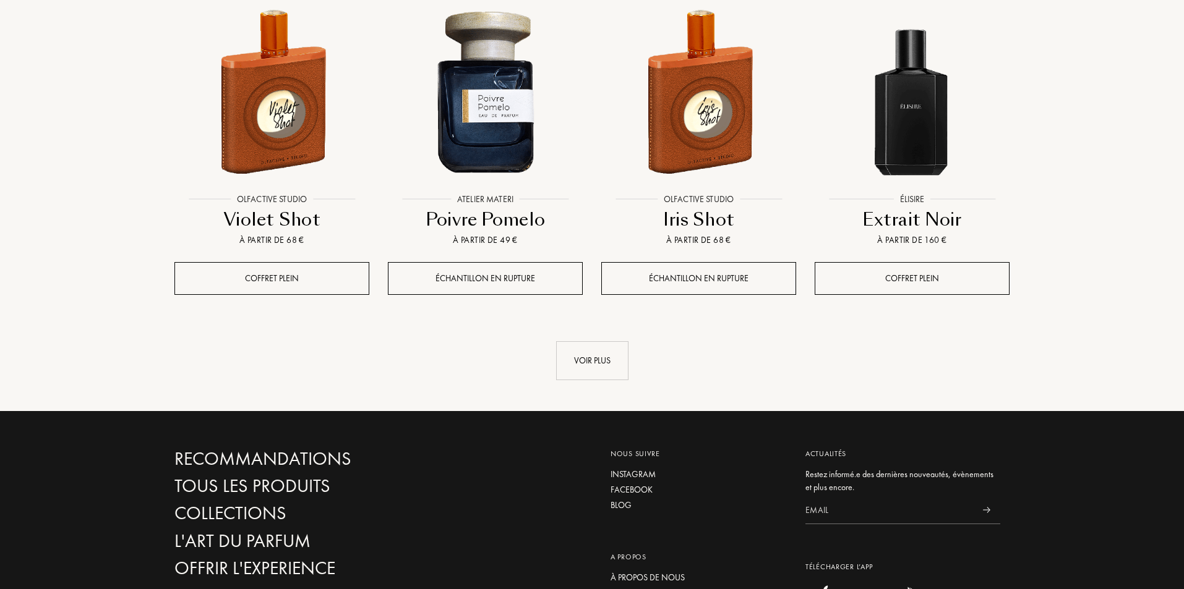
scroll to position [12597, 0]
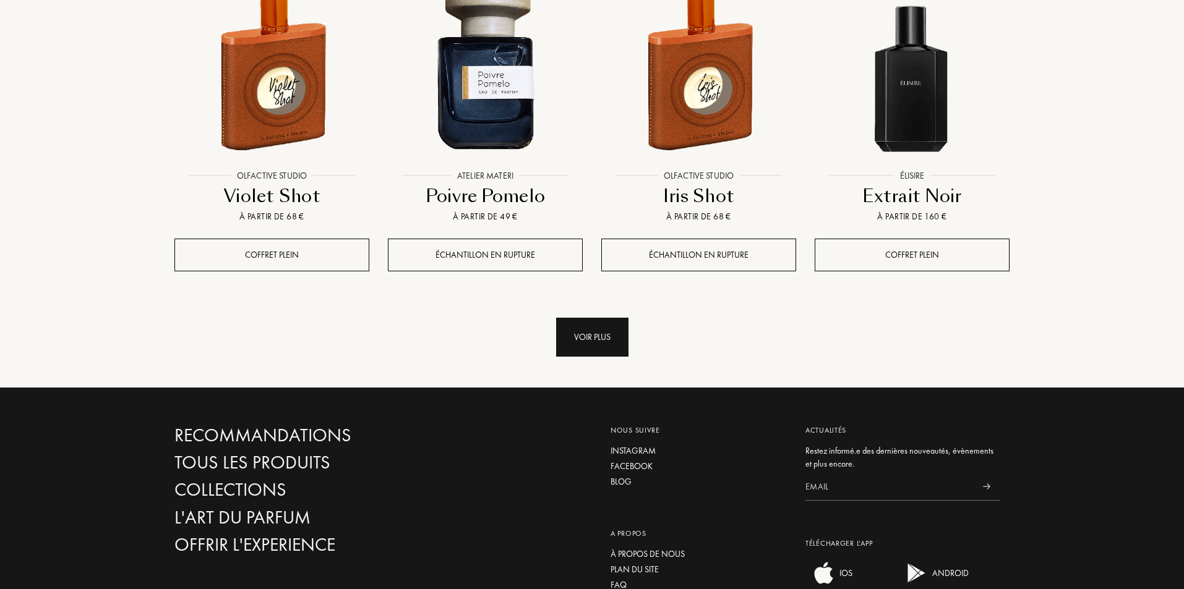
click at [576, 318] on div "Voir plus" at bounding box center [592, 337] width 72 height 39
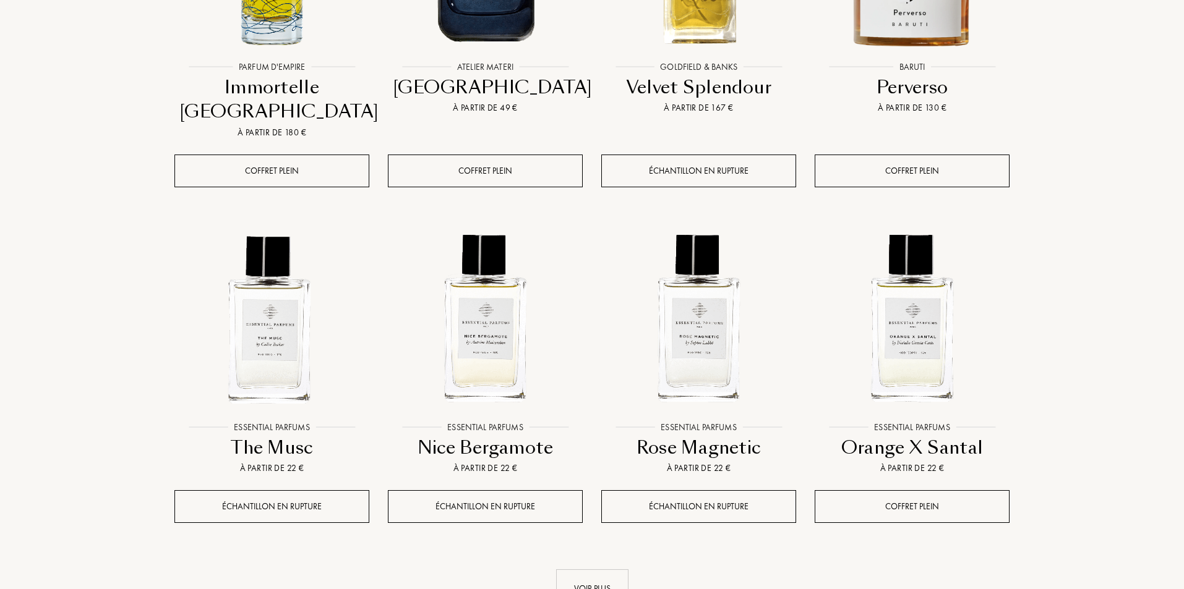
scroll to position [13380, 0]
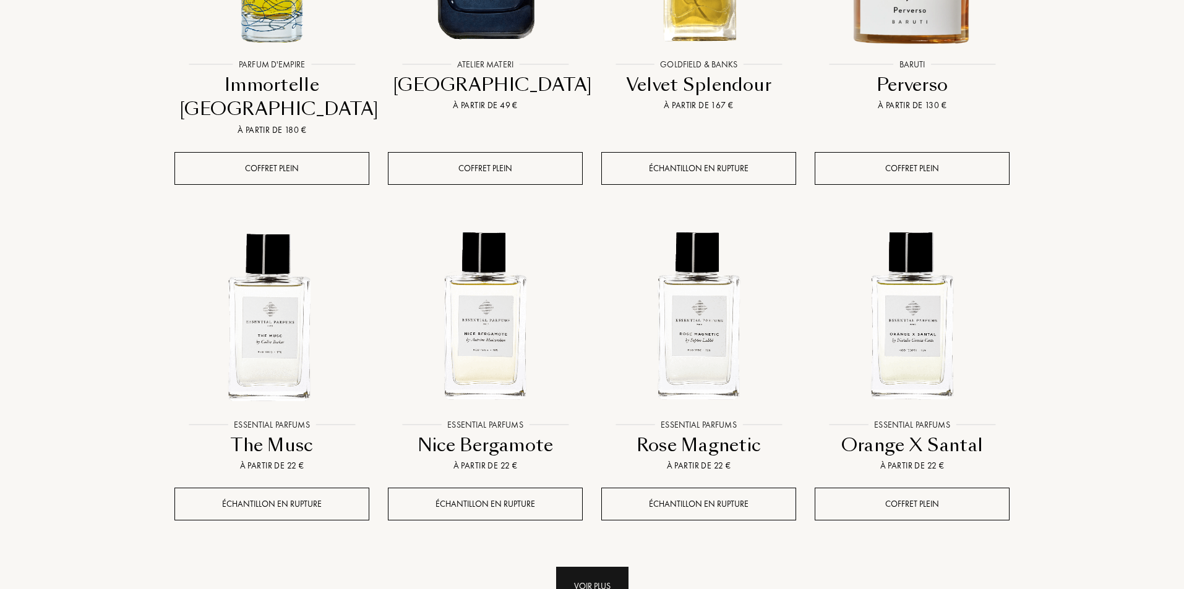
click at [586, 567] on div "Voir plus" at bounding box center [592, 586] width 72 height 39
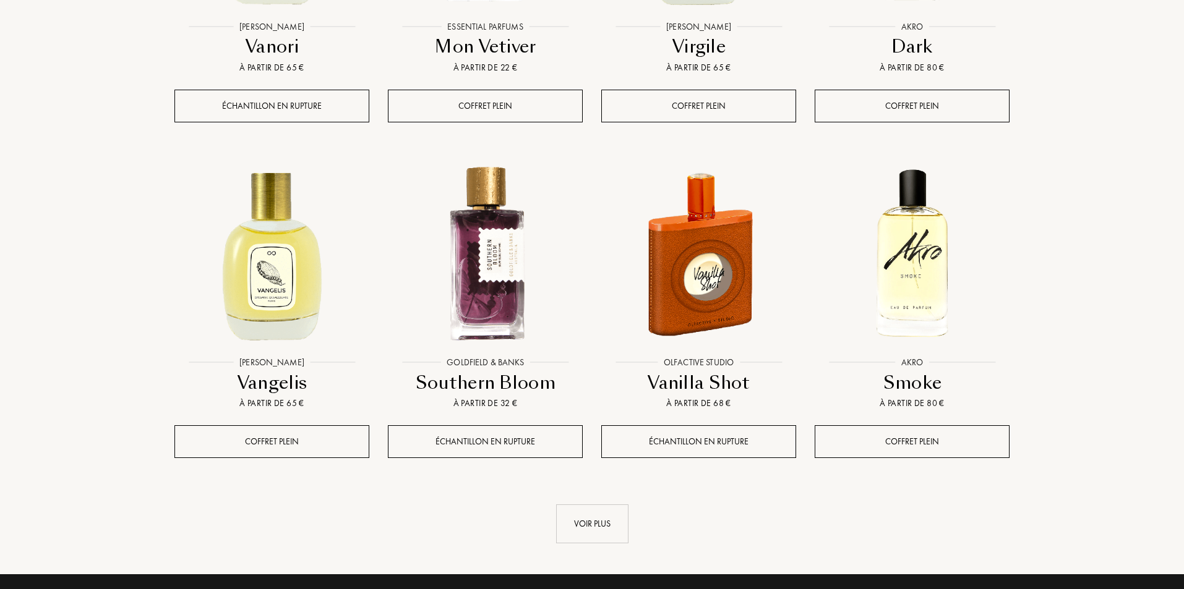
scroll to position [14452, 0]
click at [596, 504] on div "Voir plus" at bounding box center [592, 523] width 72 height 39
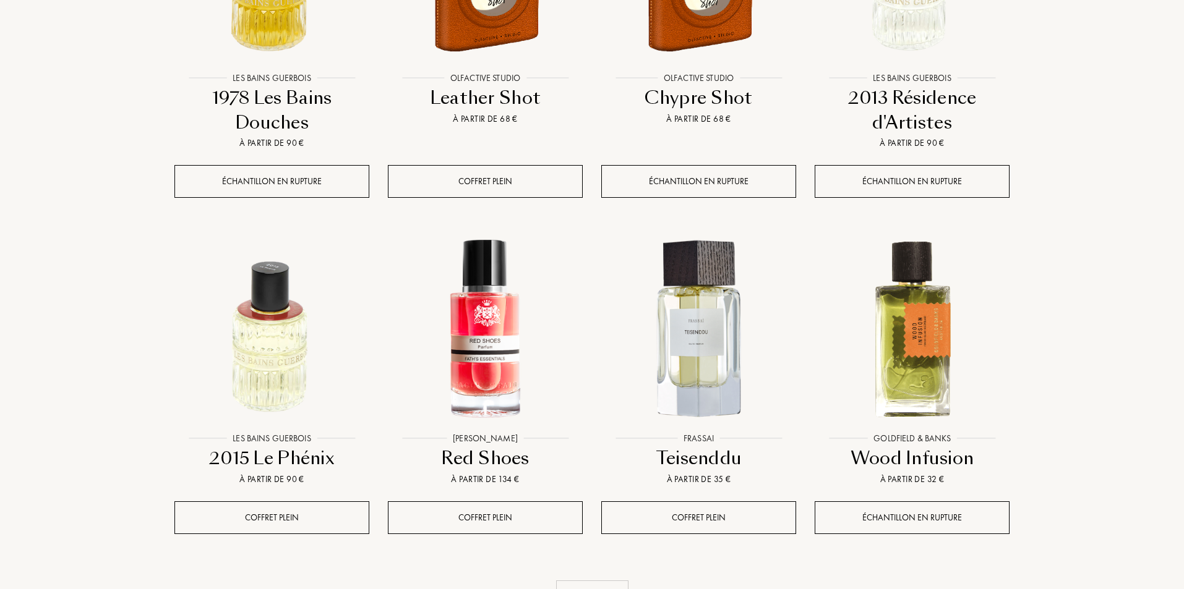
scroll to position [15441, 0]
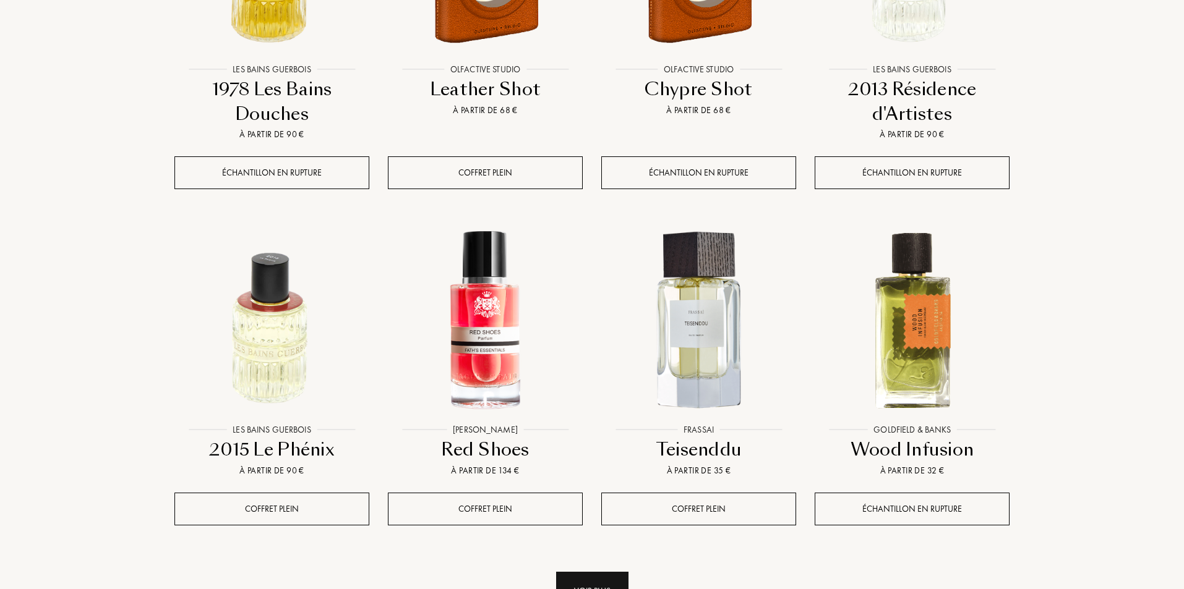
click at [583, 572] on div "Voir plus" at bounding box center [592, 591] width 72 height 39
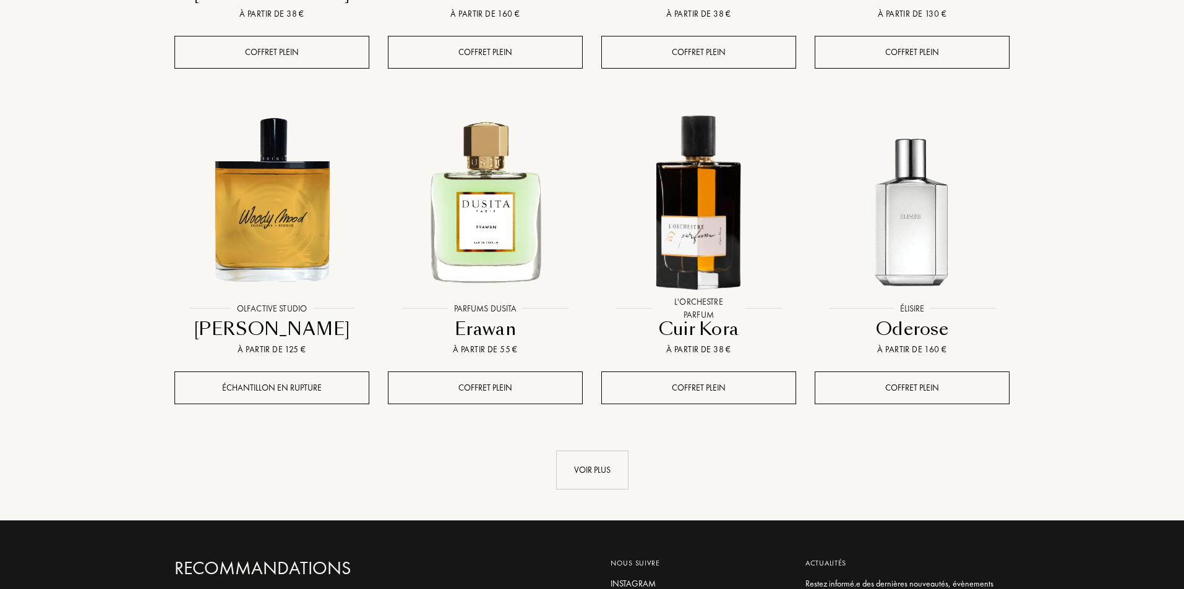
scroll to position [16596, 0]
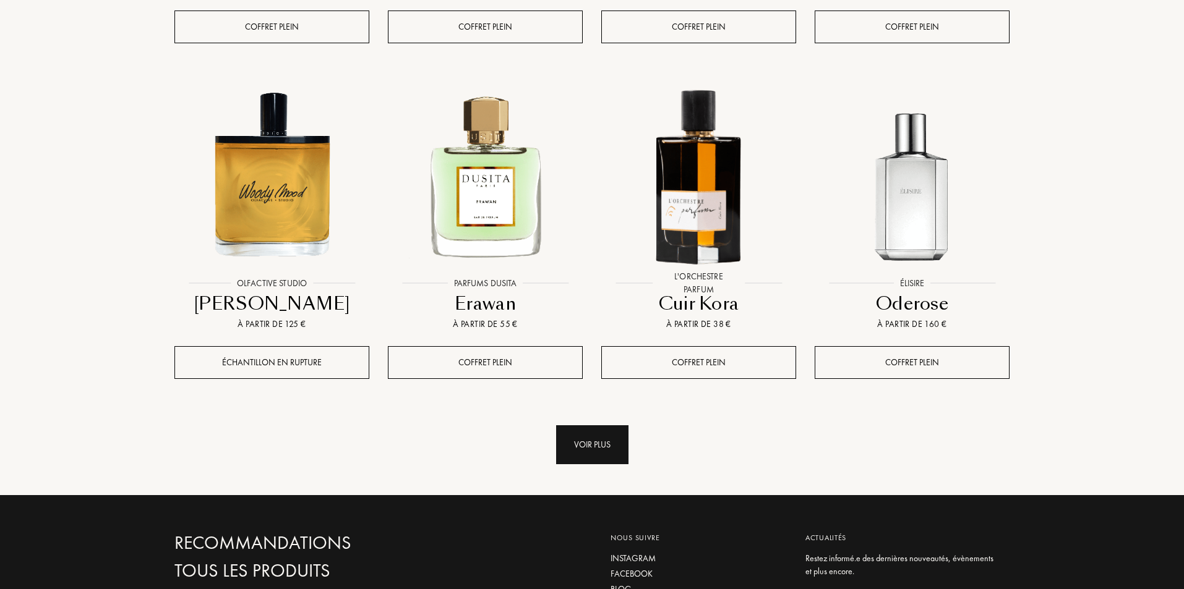
click at [583, 425] on div "Voir plus" at bounding box center [592, 444] width 72 height 39
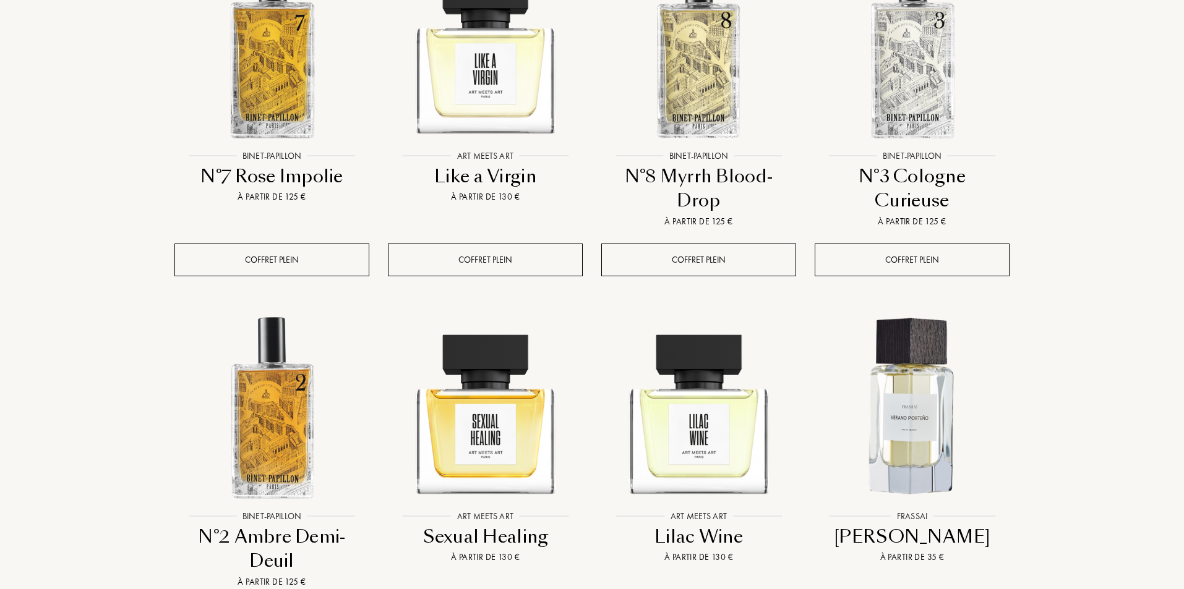
scroll to position [17750, 0]
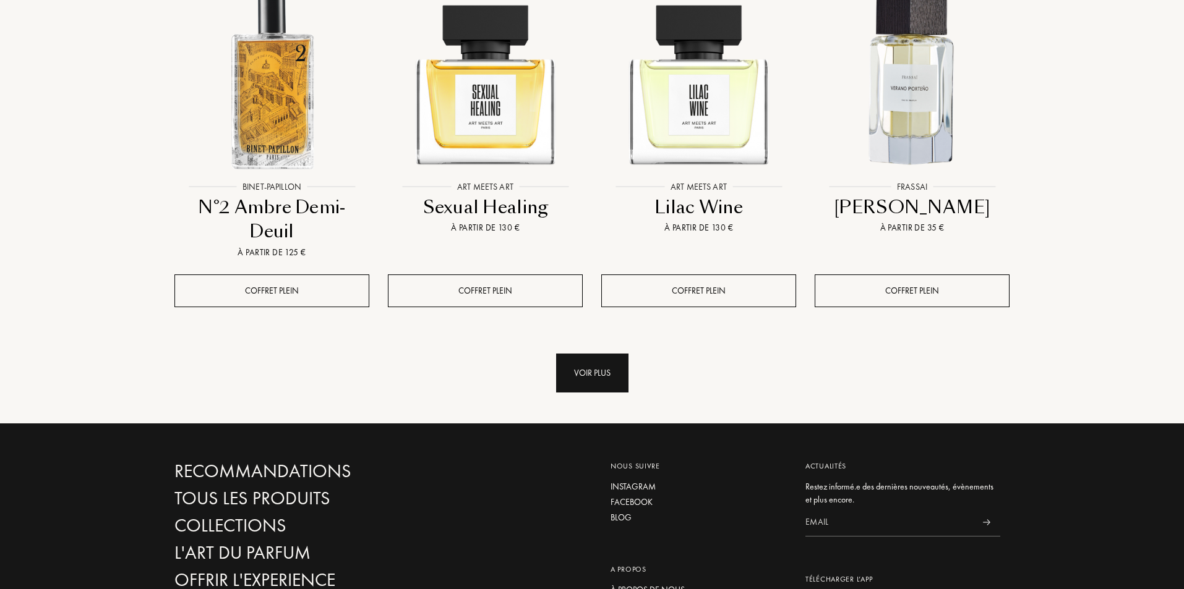
click at [566, 354] on div "Voir plus" at bounding box center [592, 373] width 72 height 39
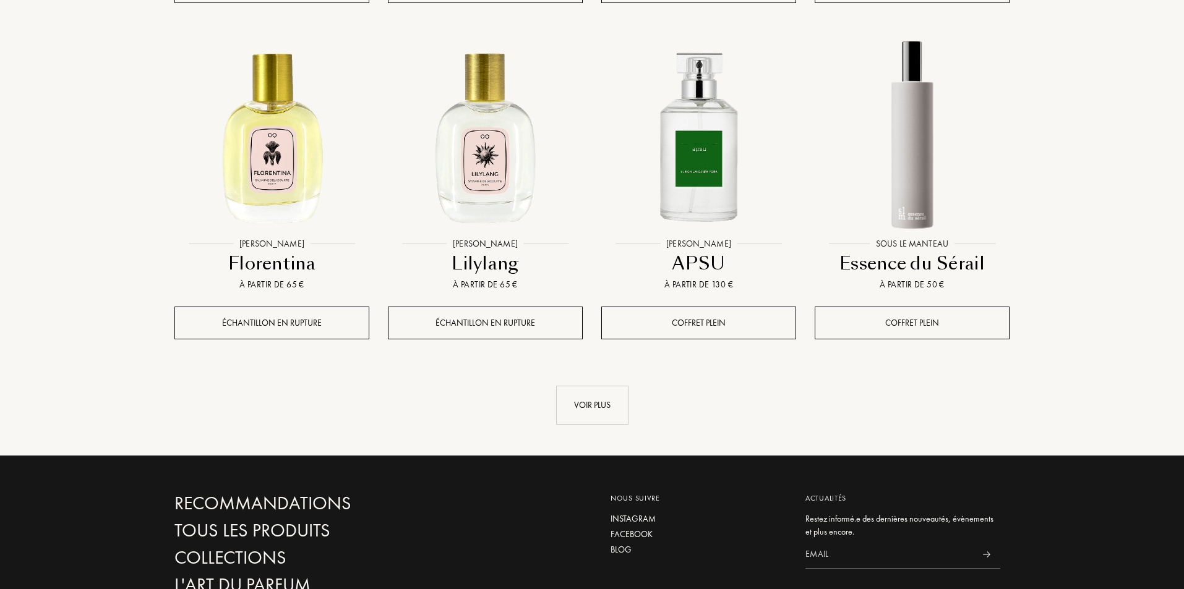
scroll to position [18850, 0]
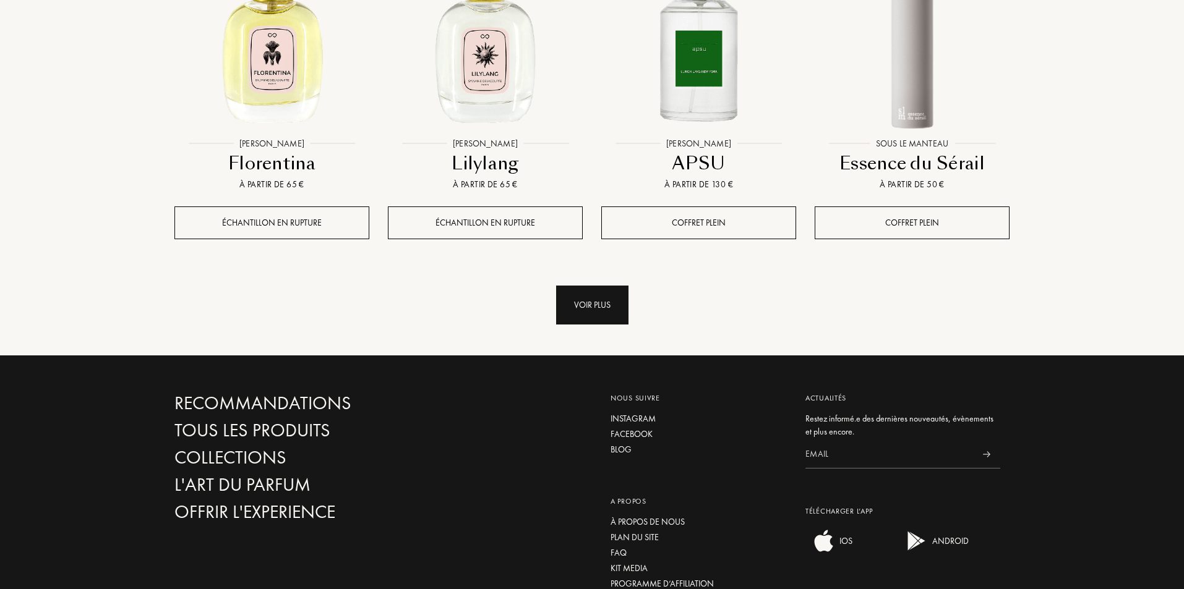
click at [582, 286] on div "Voir plus" at bounding box center [592, 305] width 72 height 39
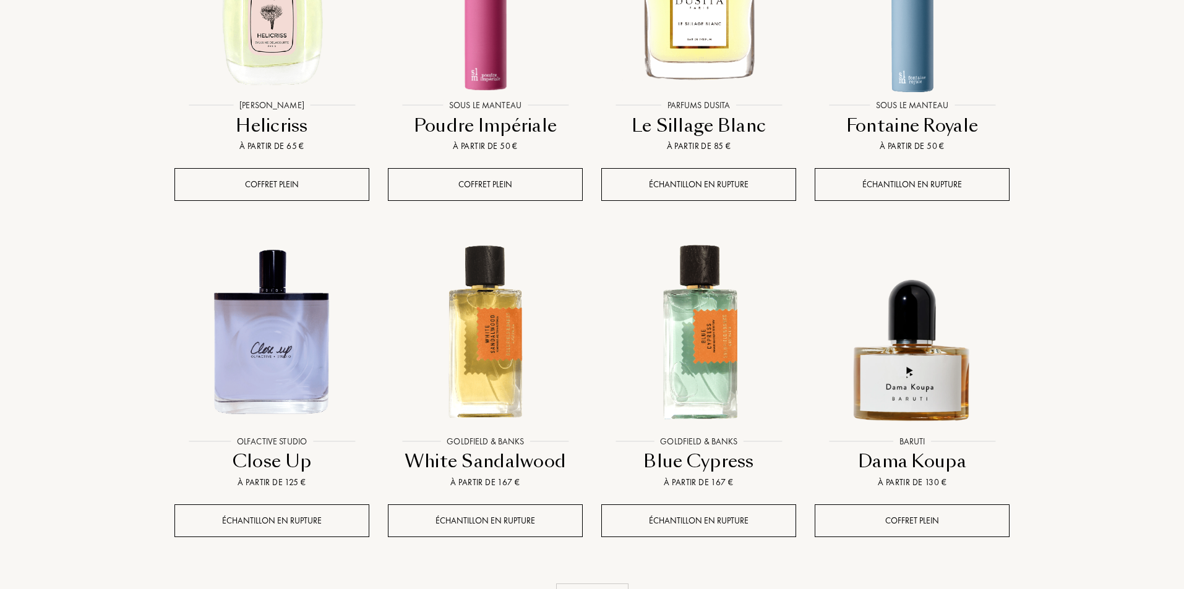
scroll to position [19798, 0]
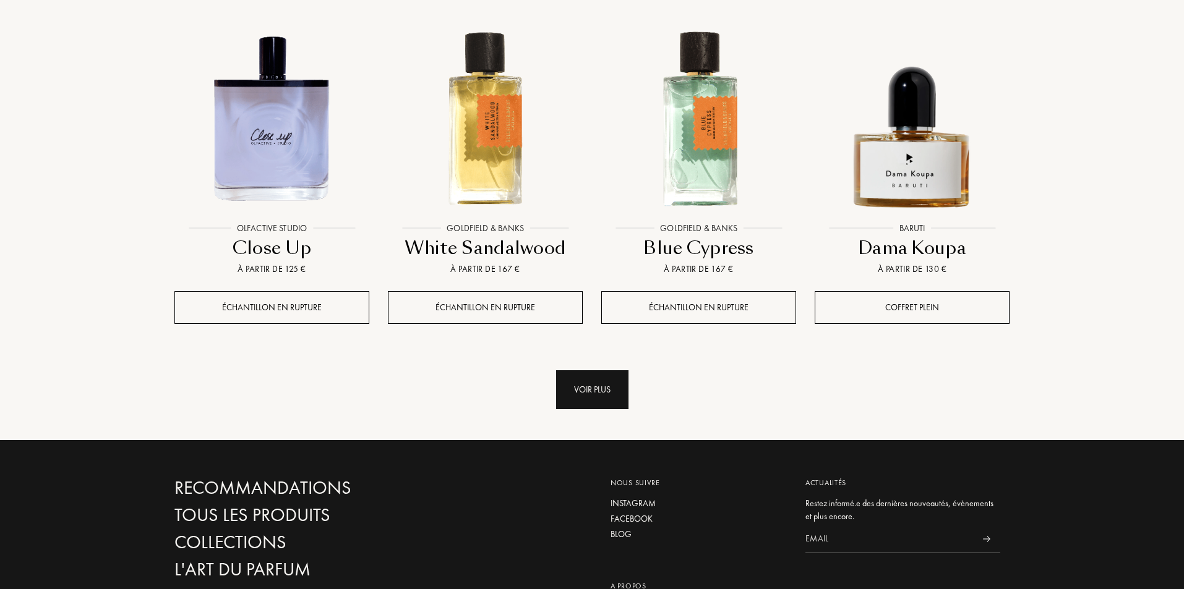
click at [602, 370] on div "Voir plus" at bounding box center [592, 389] width 72 height 39
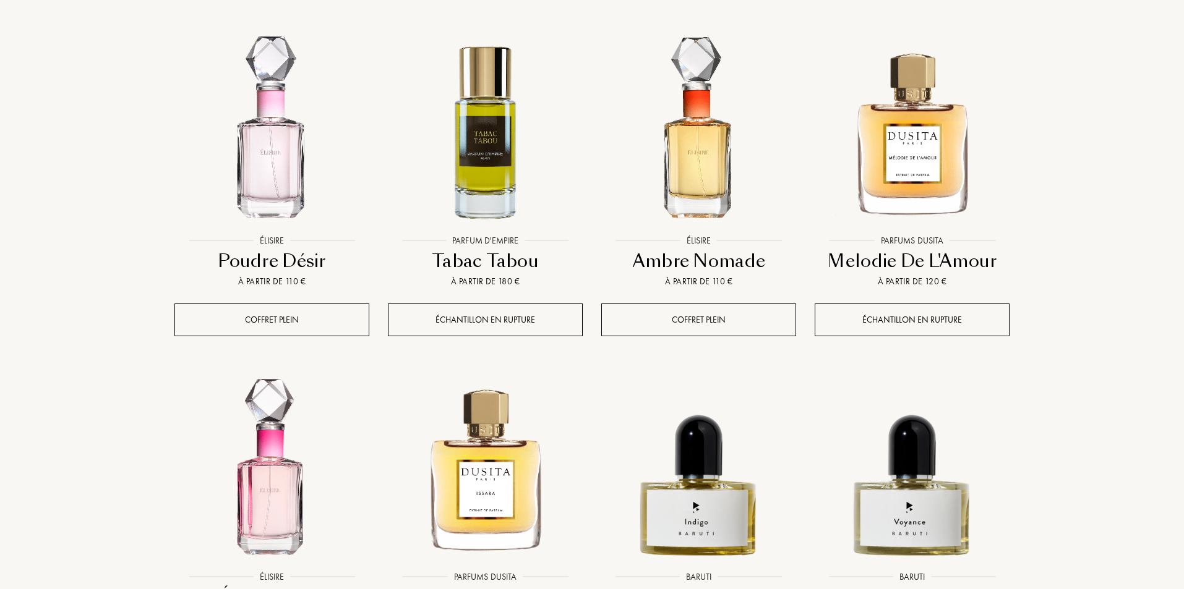
scroll to position [20867, 0]
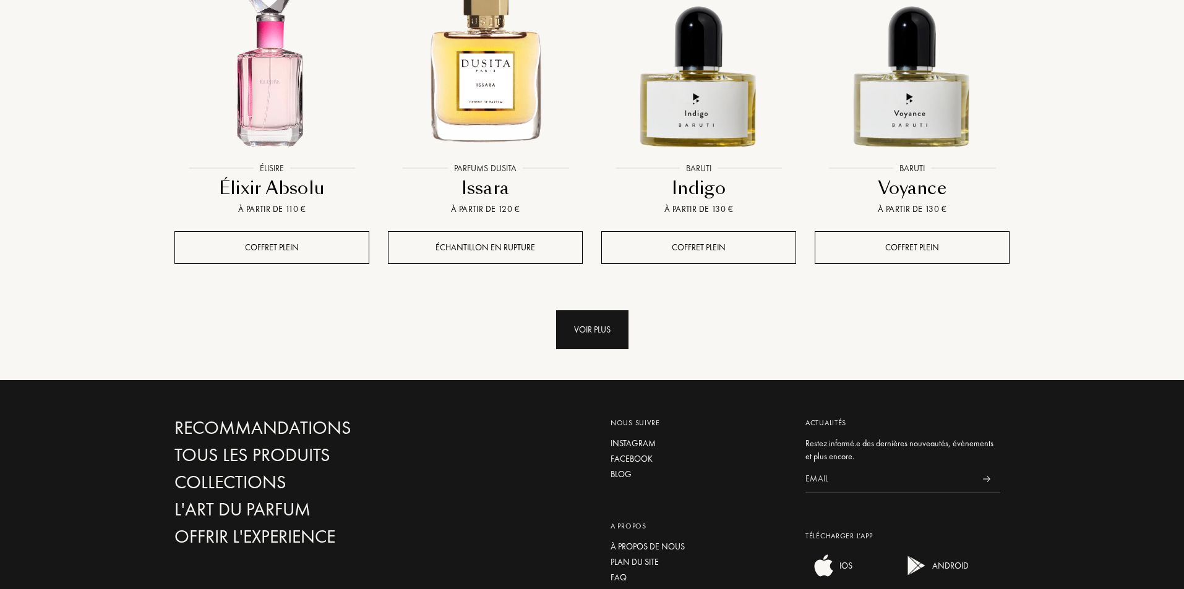
click at [592, 310] on div "Voir plus" at bounding box center [592, 329] width 72 height 39
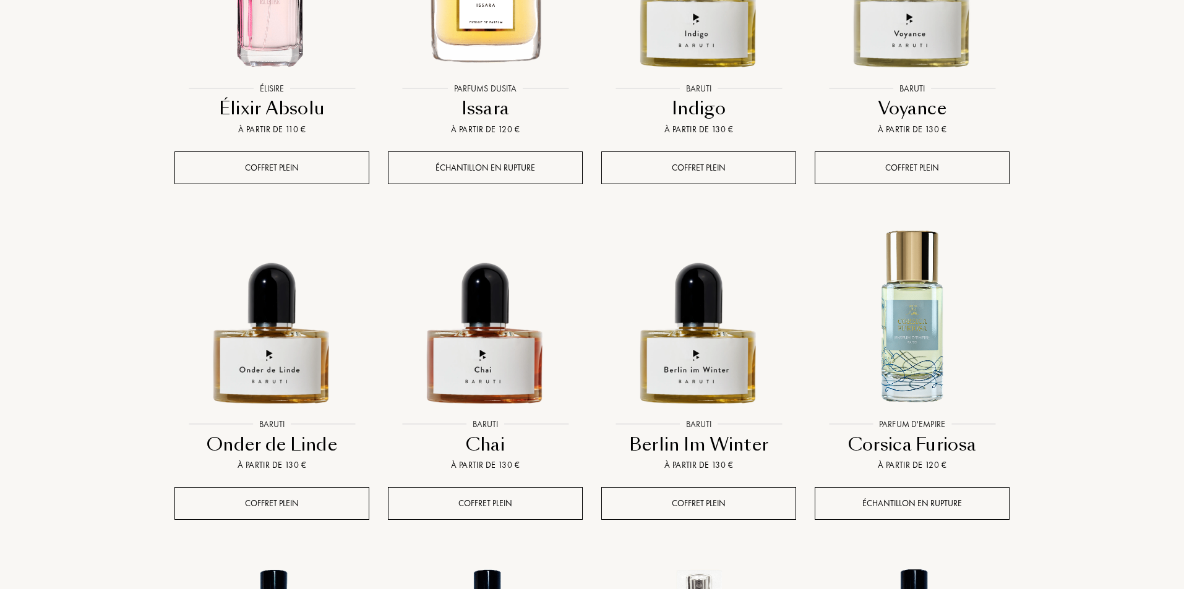
scroll to position [21073, 0]
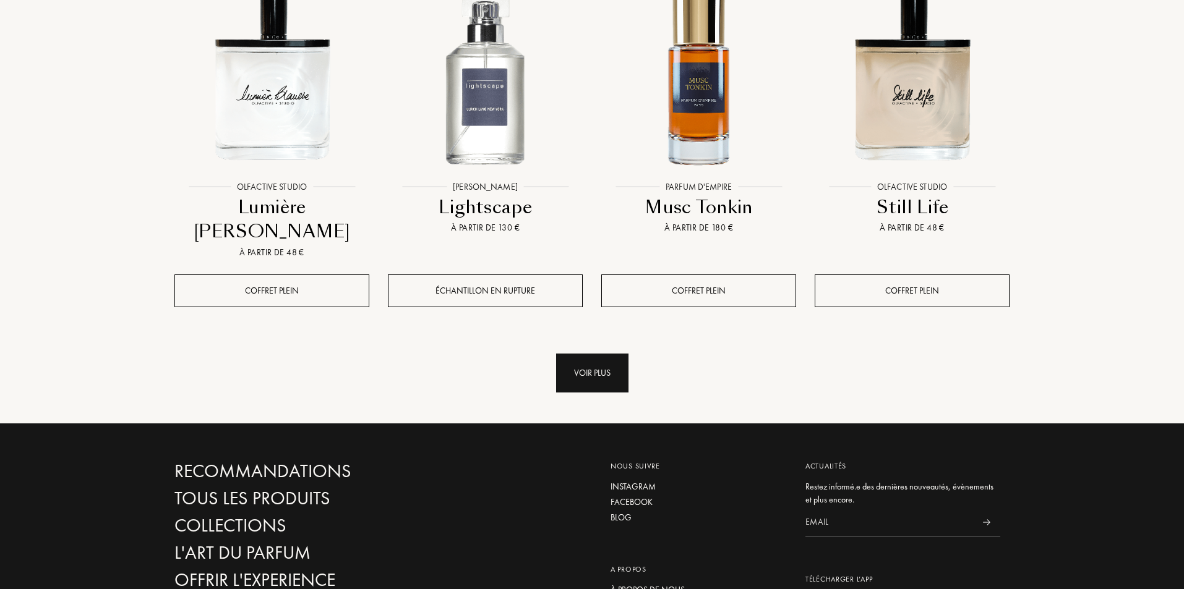
click at [579, 354] on div "Voir plus" at bounding box center [592, 373] width 72 height 39
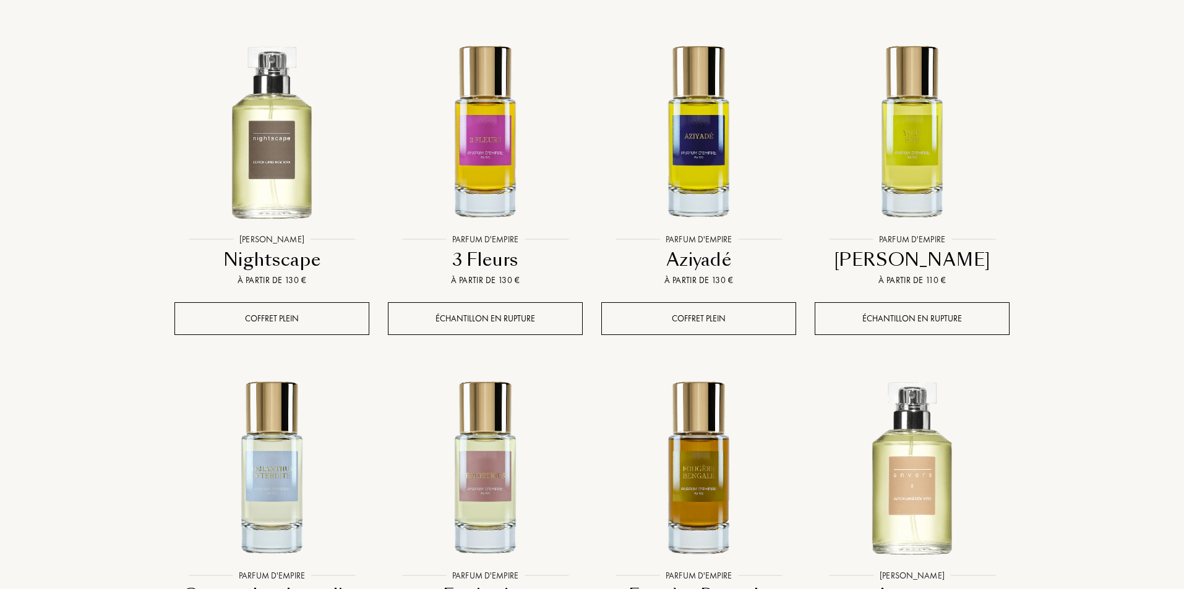
scroll to position [22681, 0]
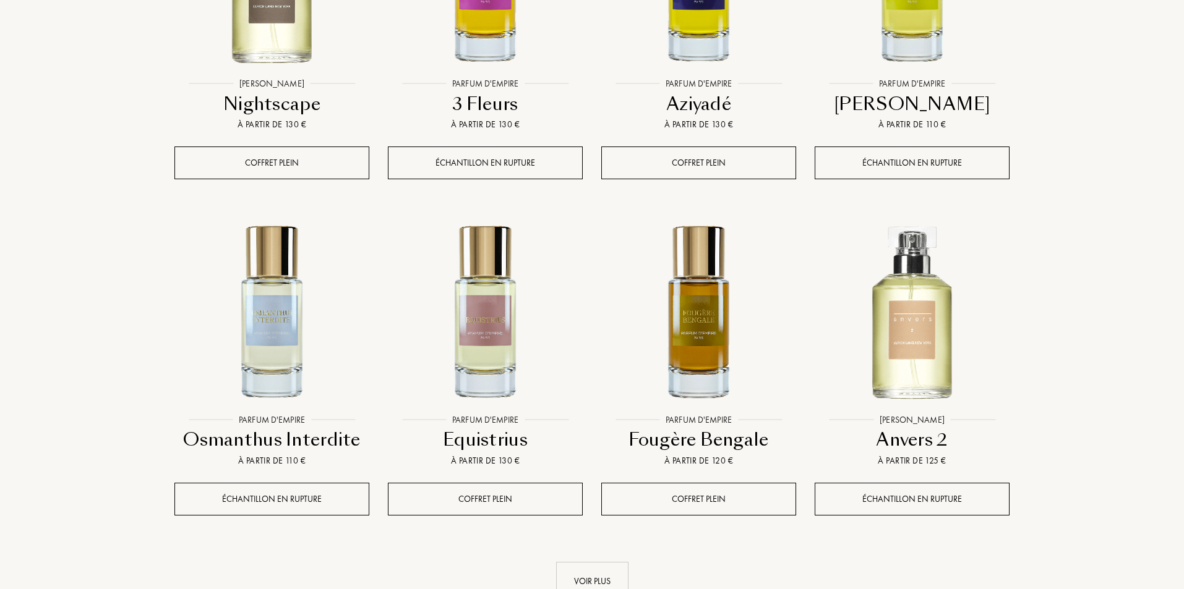
drag, startPoint x: 610, startPoint y: 401, endPoint x: 902, endPoint y: 339, distance: 299.0
click at [612, 562] on div "Voir plus" at bounding box center [592, 581] width 72 height 39
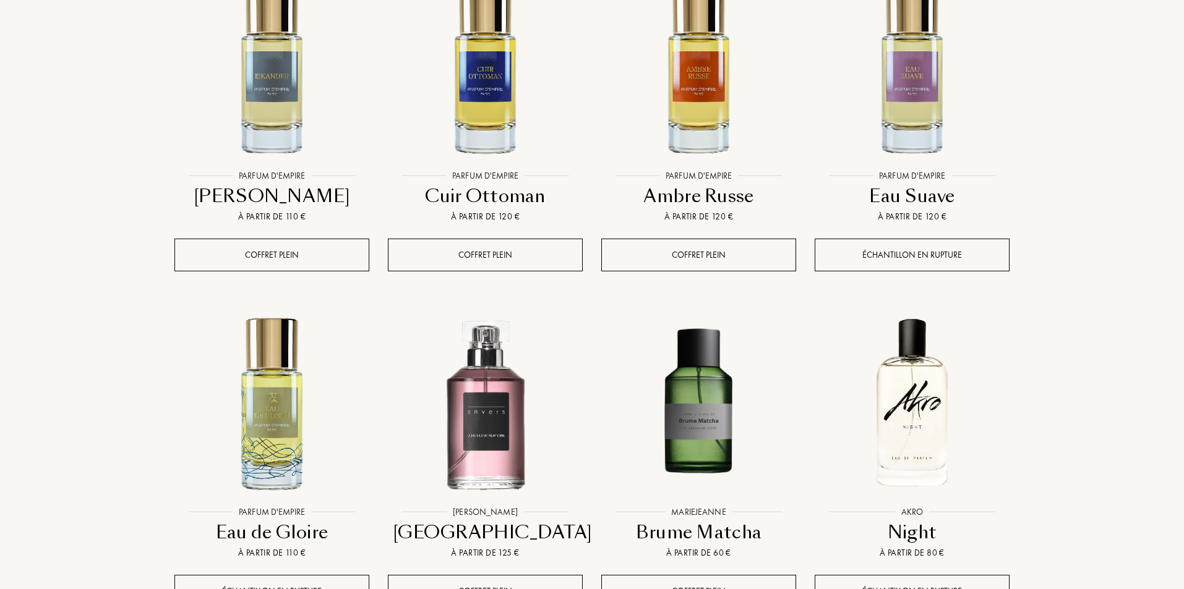
scroll to position [23382, 0]
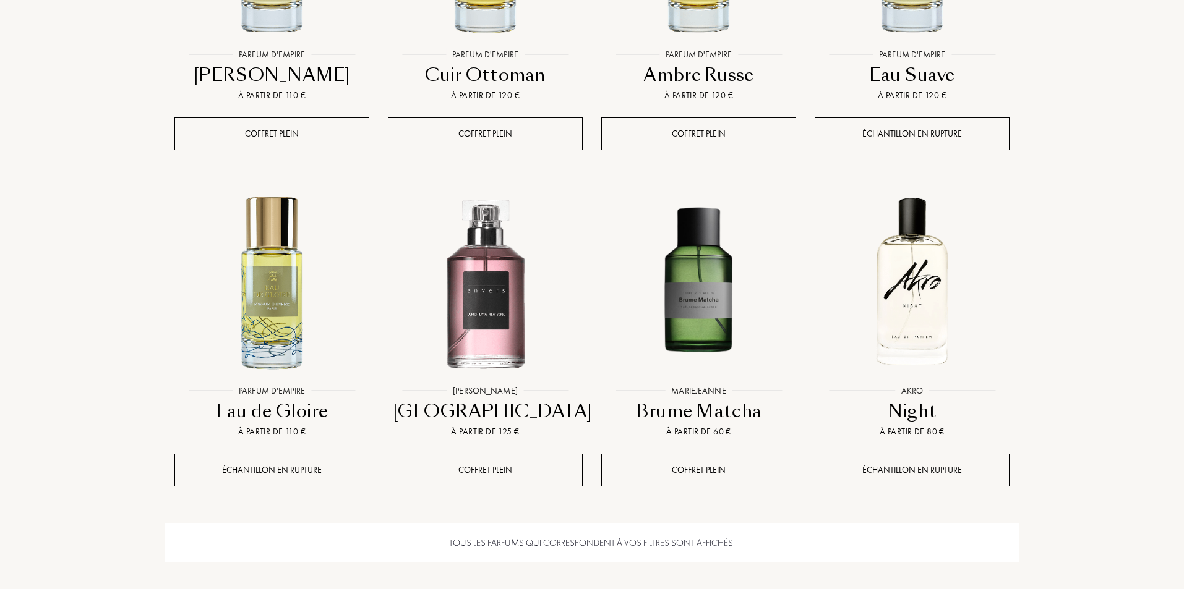
click at [649, 524] on div "Tous les parfums qui correspondent à vos filtres sont affichés." at bounding box center [591, 543] width 853 height 39
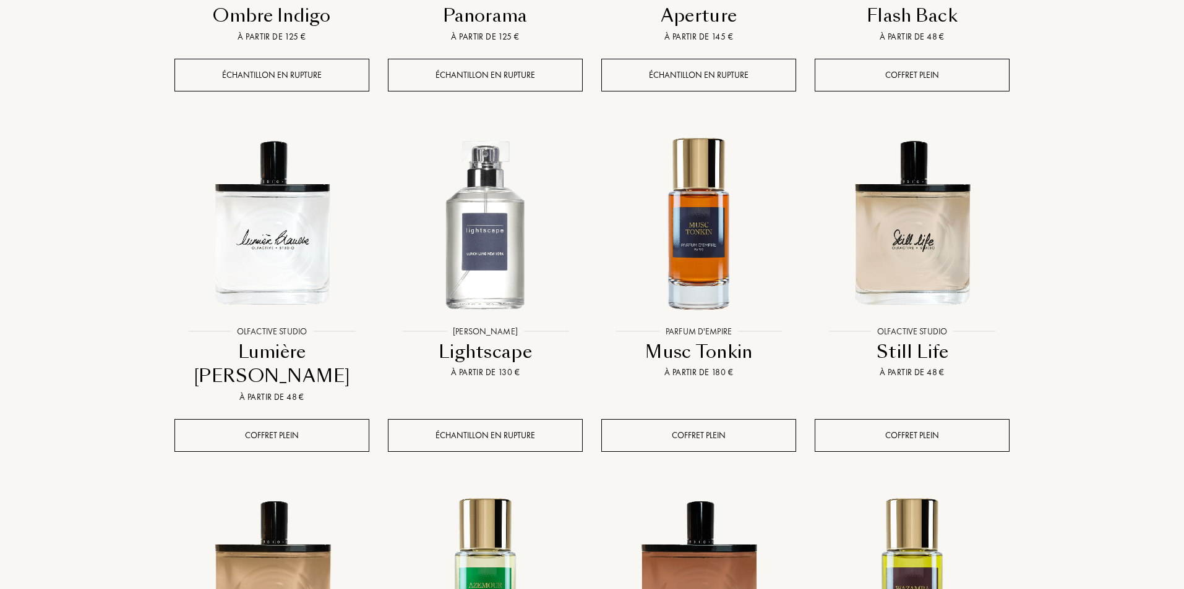
scroll to position [21196, 0]
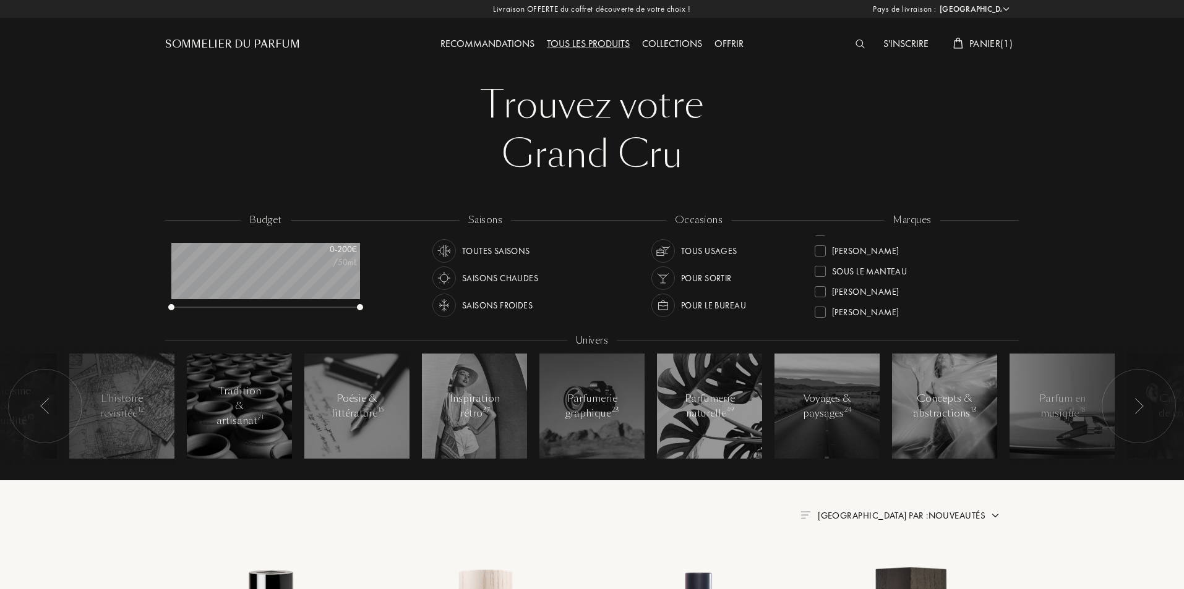
scroll to position [469, 0]
click at [703, 525] on div "Trouvez votre Grand Cru Trouvez votre Grand Cru budget 0 - 200 € /50mL saisons …" at bounding box center [592, 272] width 872 height 545
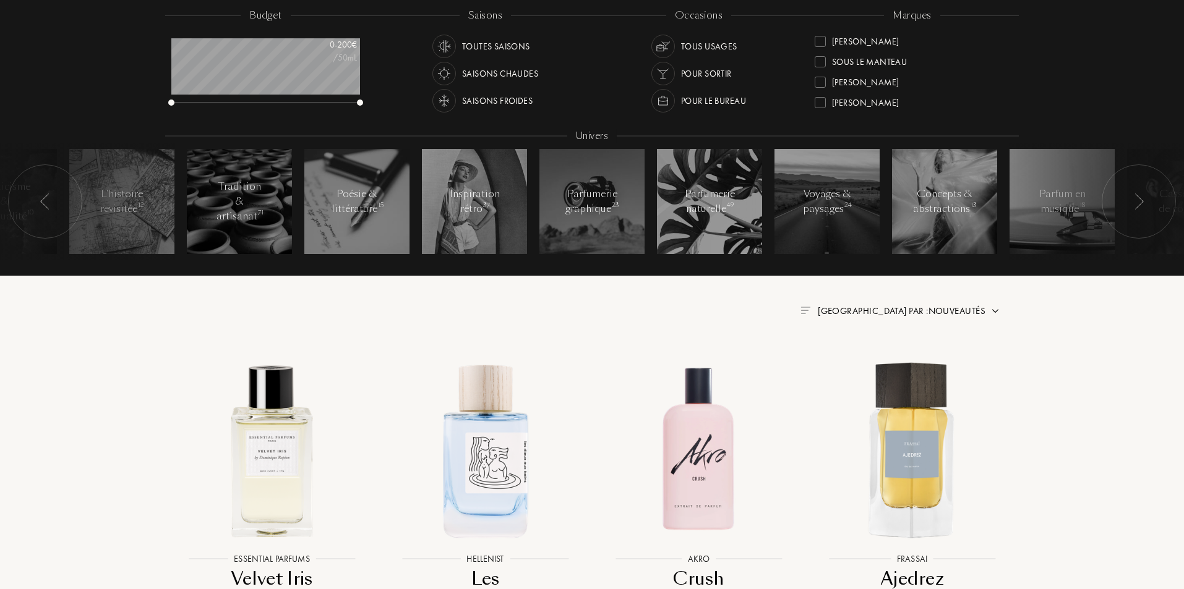
scroll to position [0, 0]
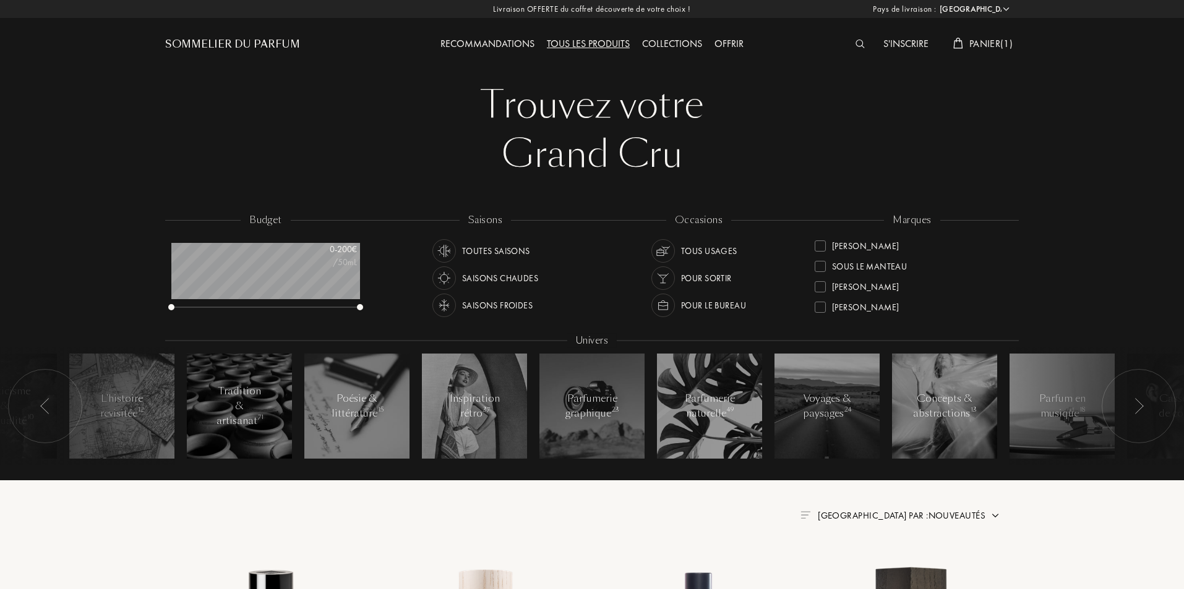
click at [995, 43] on span "Panier ( 1 )" at bounding box center [990, 43] width 43 height 13
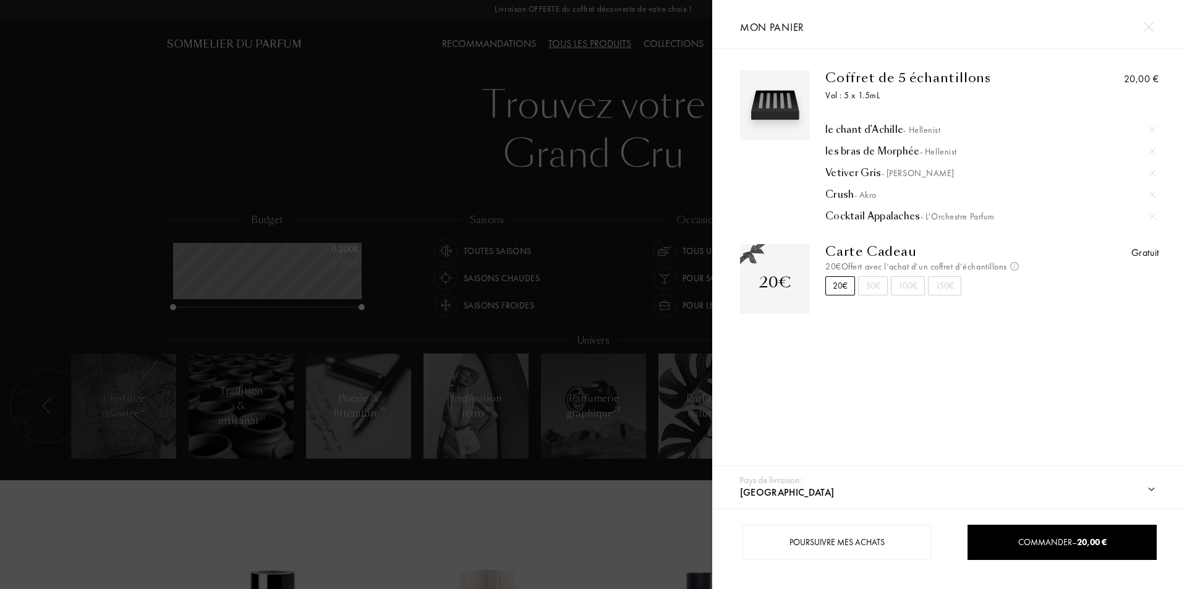
click at [160, 553] on div at bounding box center [356, 294] width 712 height 589
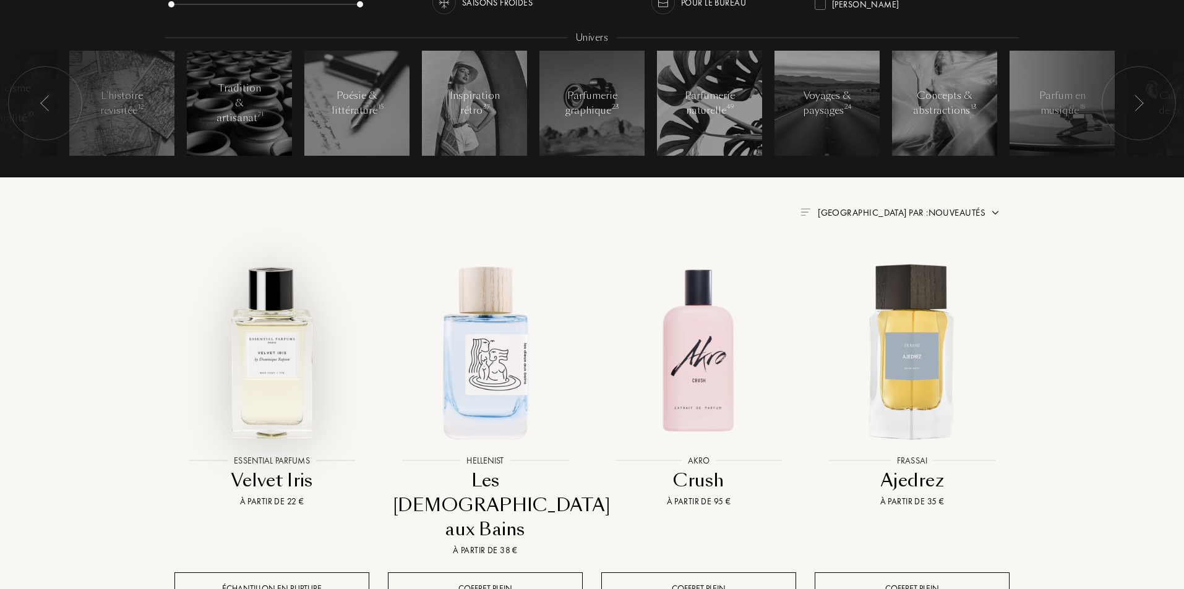
scroll to position [289, 0]
